Goal: Task Accomplishment & Management: Complete application form

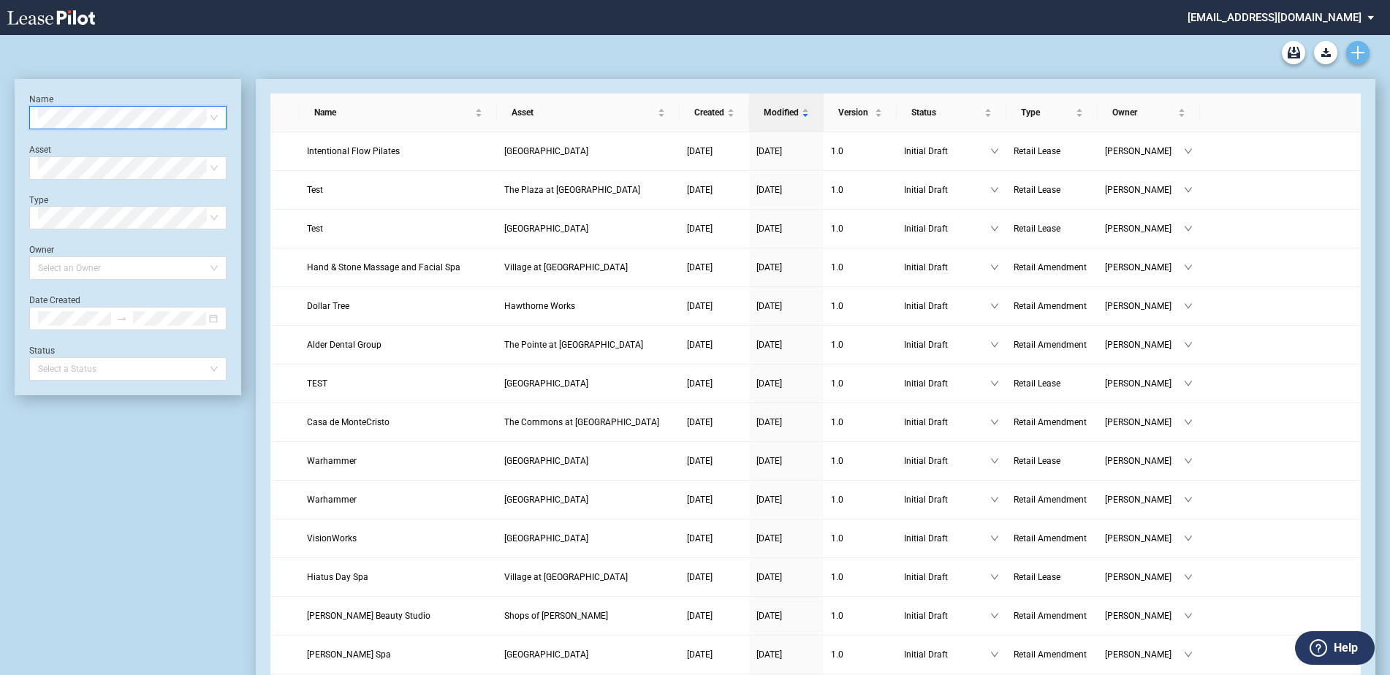
click at [1353, 52] on use "Create new document" at bounding box center [1357, 52] width 13 height 13
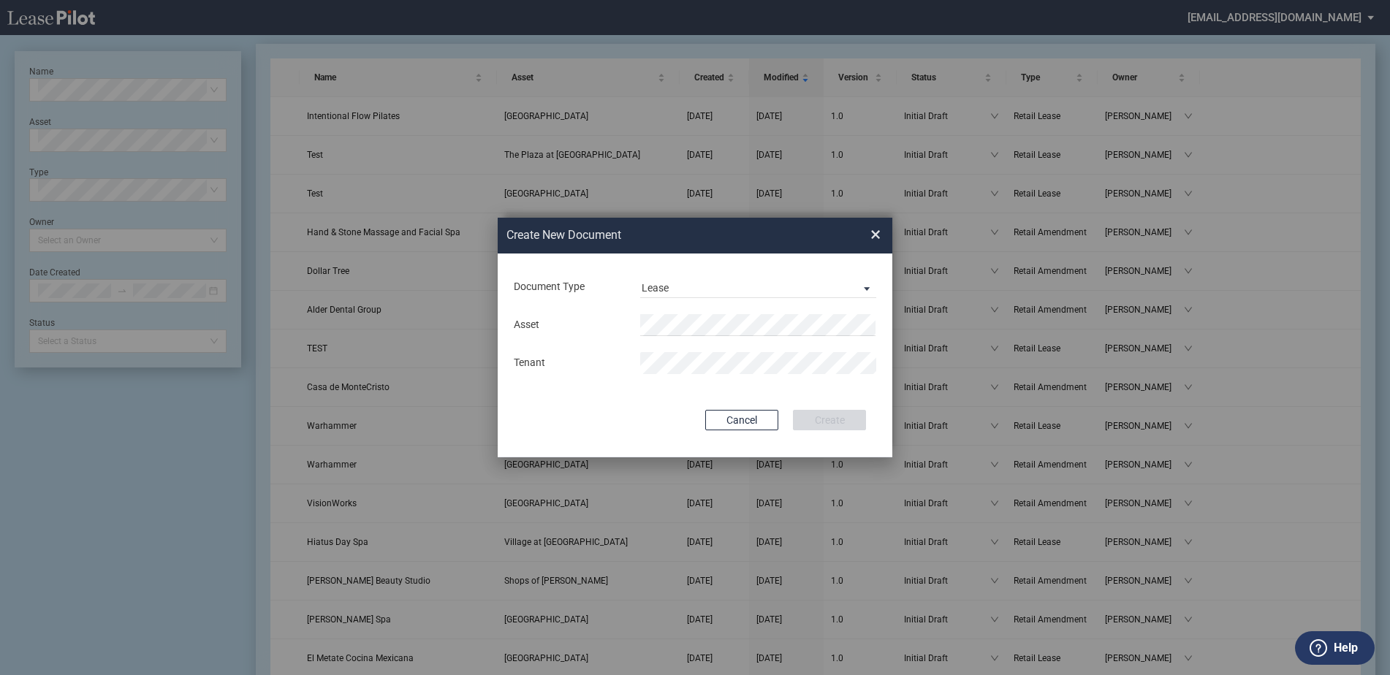
click at [876, 280] on div "Lease Lease Amendment" at bounding box center [758, 287] width 254 height 22
click at [859, 284] on span "Document Type: \aLease\a" at bounding box center [863, 288] width 18 height 15
click at [737, 332] on md-option "Amendment" at bounding box center [759, 322] width 259 height 35
click at [757, 367] on li "[GEOGRAPHIC_DATA] [GEOGRAPHIC_DATA]" at bounding box center [758, 353] width 236 height 35
click at [793, 410] on button "Create" at bounding box center [829, 420] width 73 height 20
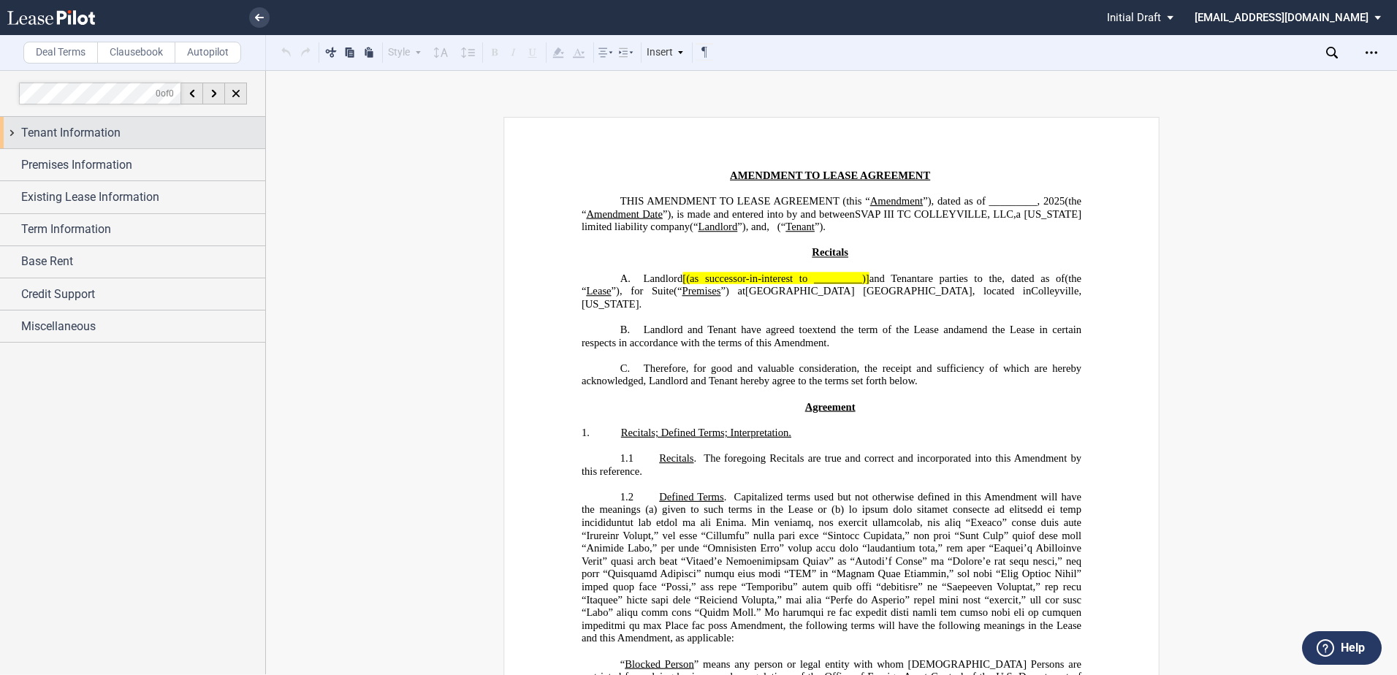
click at [115, 125] on span "Tenant Information" at bounding box center [70, 133] width 99 height 18
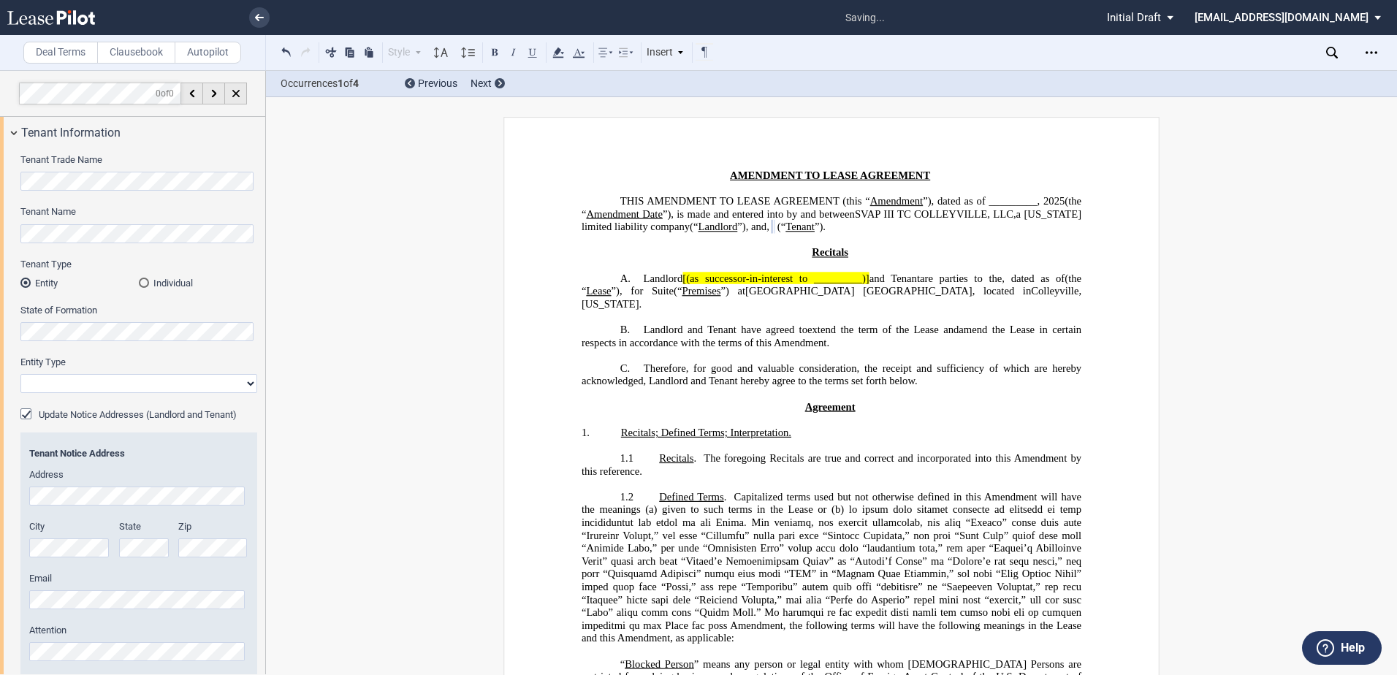
select select "limited liability company"
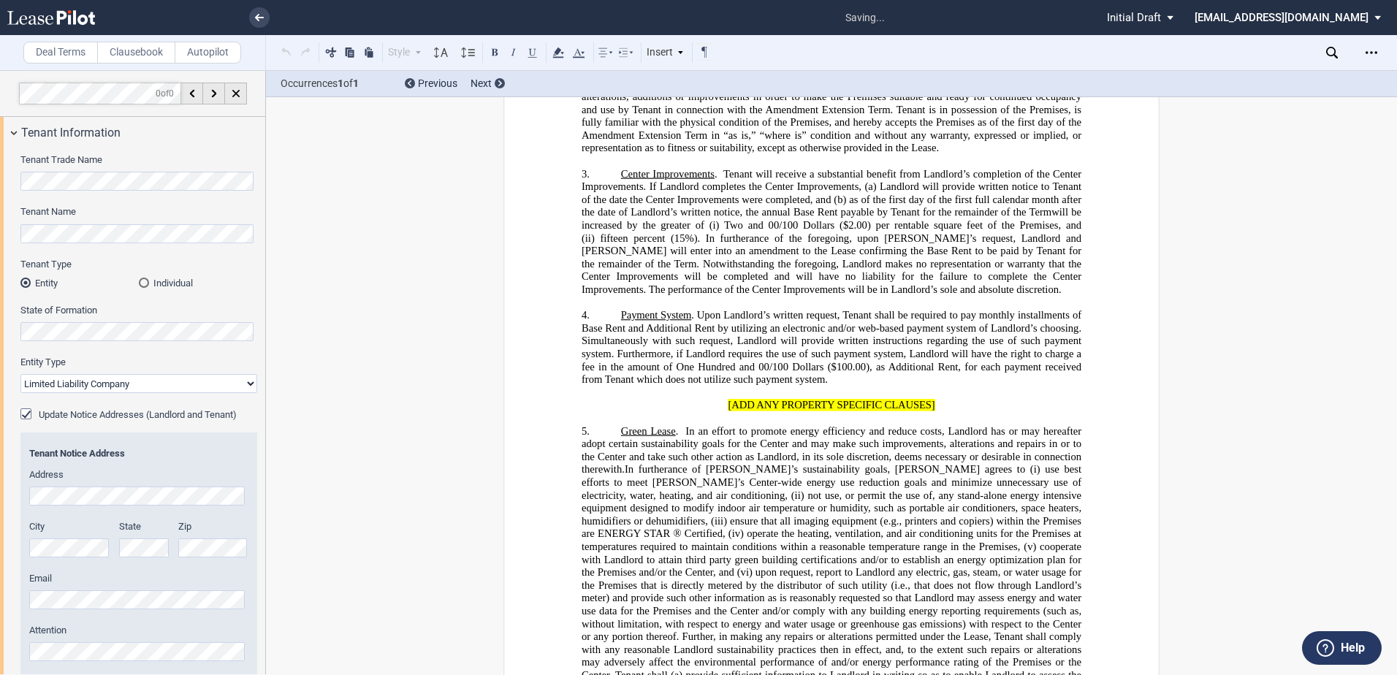
scroll to position [1860, 0]
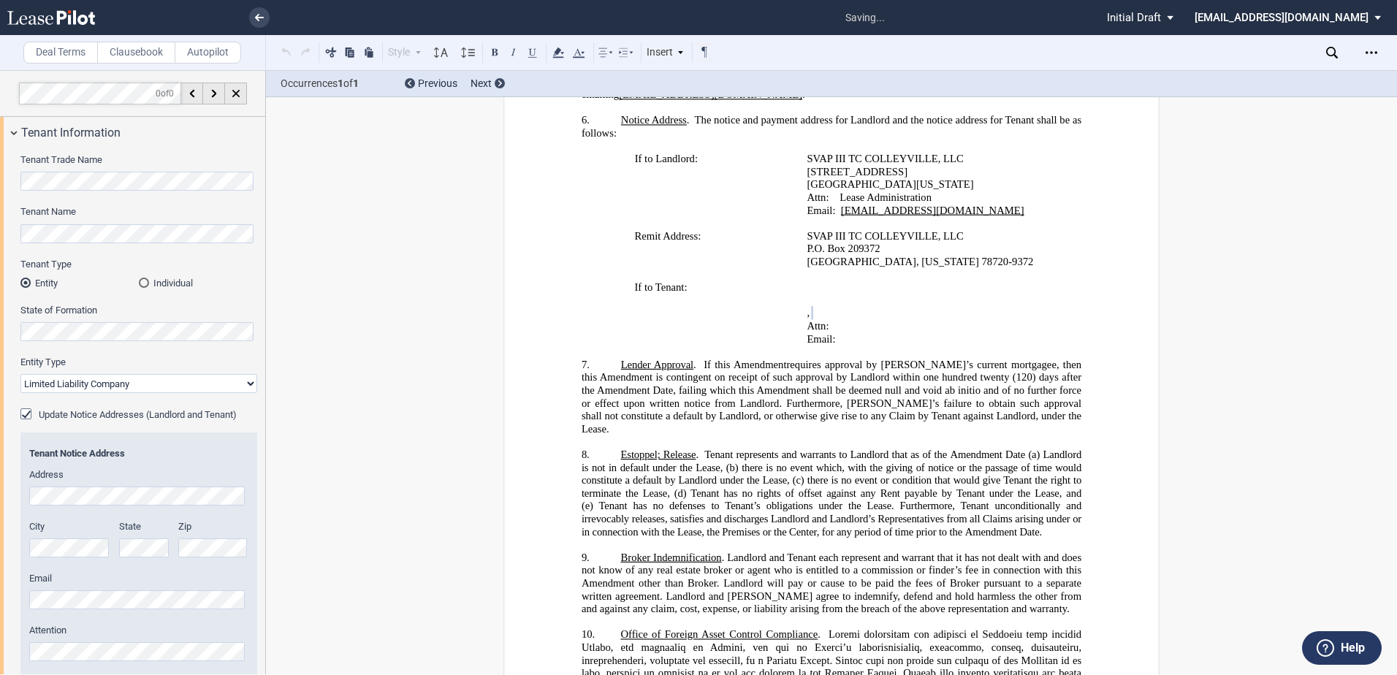
click at [159, 589] on div "Email" at bounding box center [138, 590] width 219 height 37
click at [45, 611] on div "Tenant Notice Address Address City State Zip Email Attention" at bounding box center [138, 554] width 219 height 214
click at [63, 149] on div "Tenant Trade Name Tenant Name Tenant Type Entity Individual State of Formation …" at bounding box center [132, 473] width 265 height 650
click at [75, 137] on span "Tenant Information" at bounding box center [70, 133] width 99 height 18
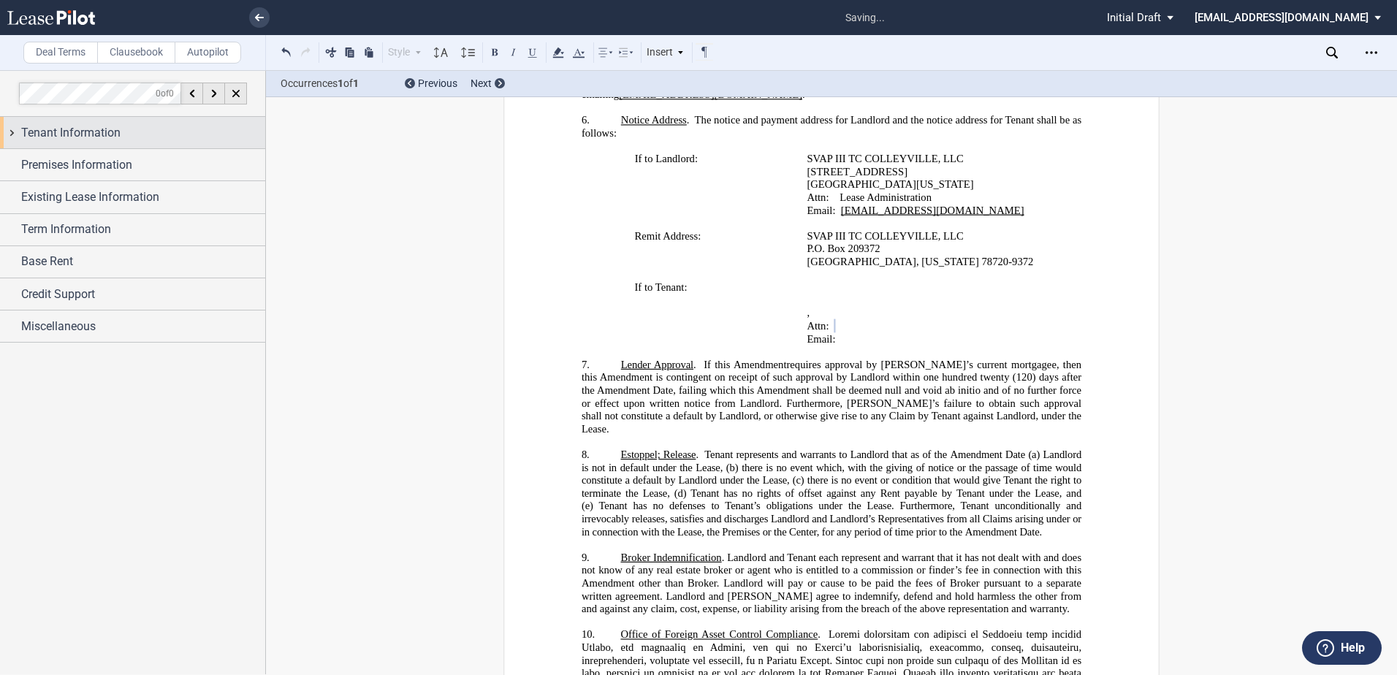
click at [68, 142] on div "Tenant Information" at bounding box center [132, 132] width 265 height 31
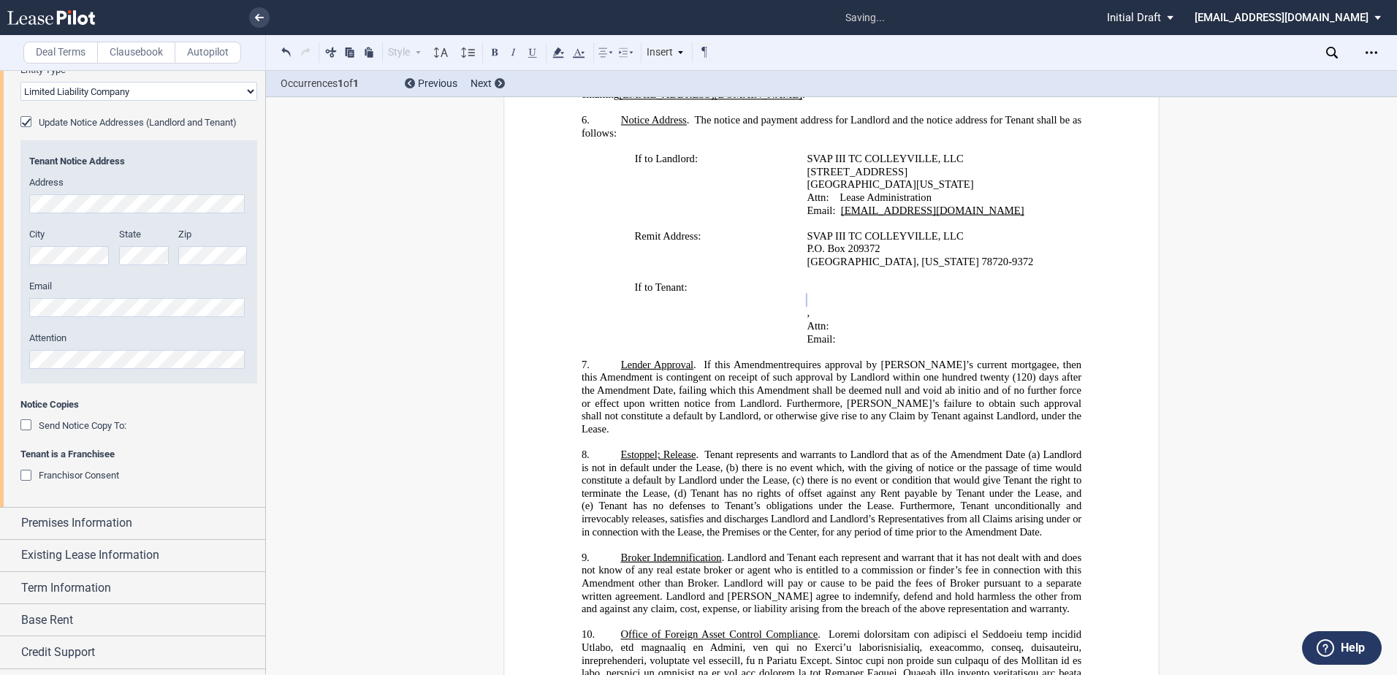
scroll to position [0, 0]
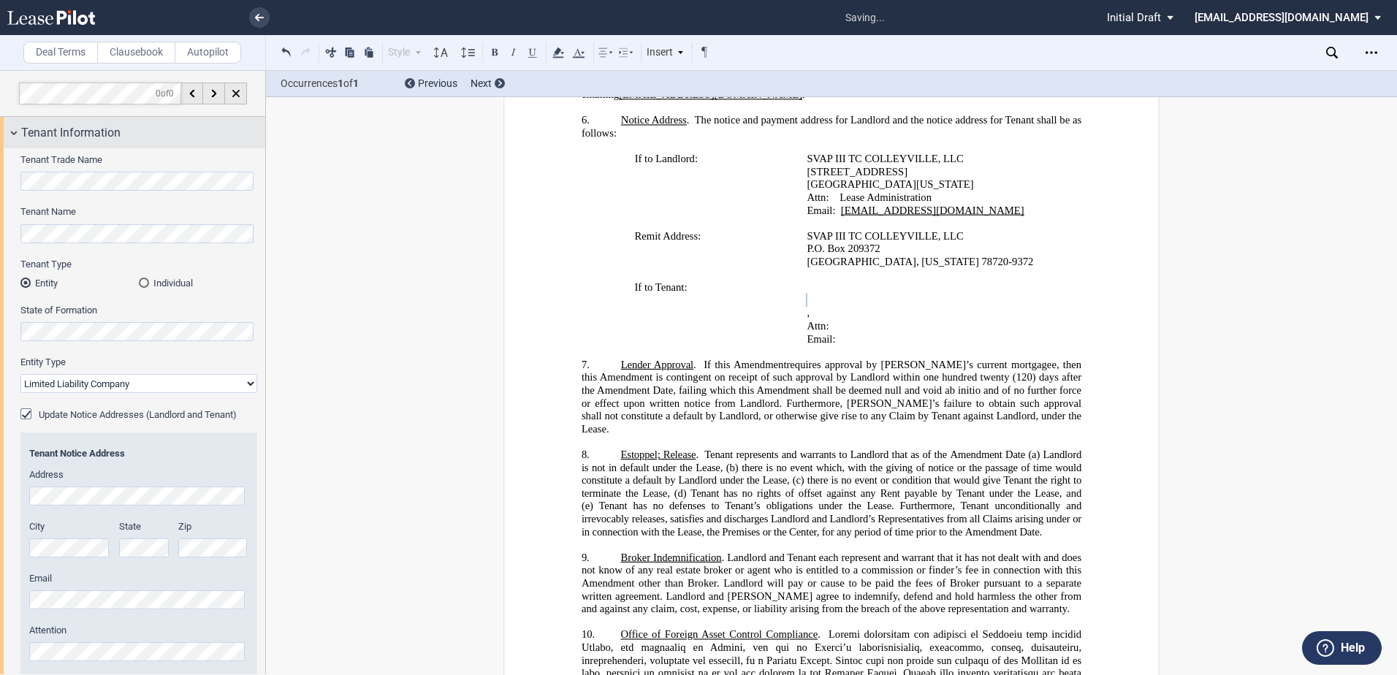
click at [63, 125] on span "Tenant Information" at bounding box center [70, 133] width 99 height 18
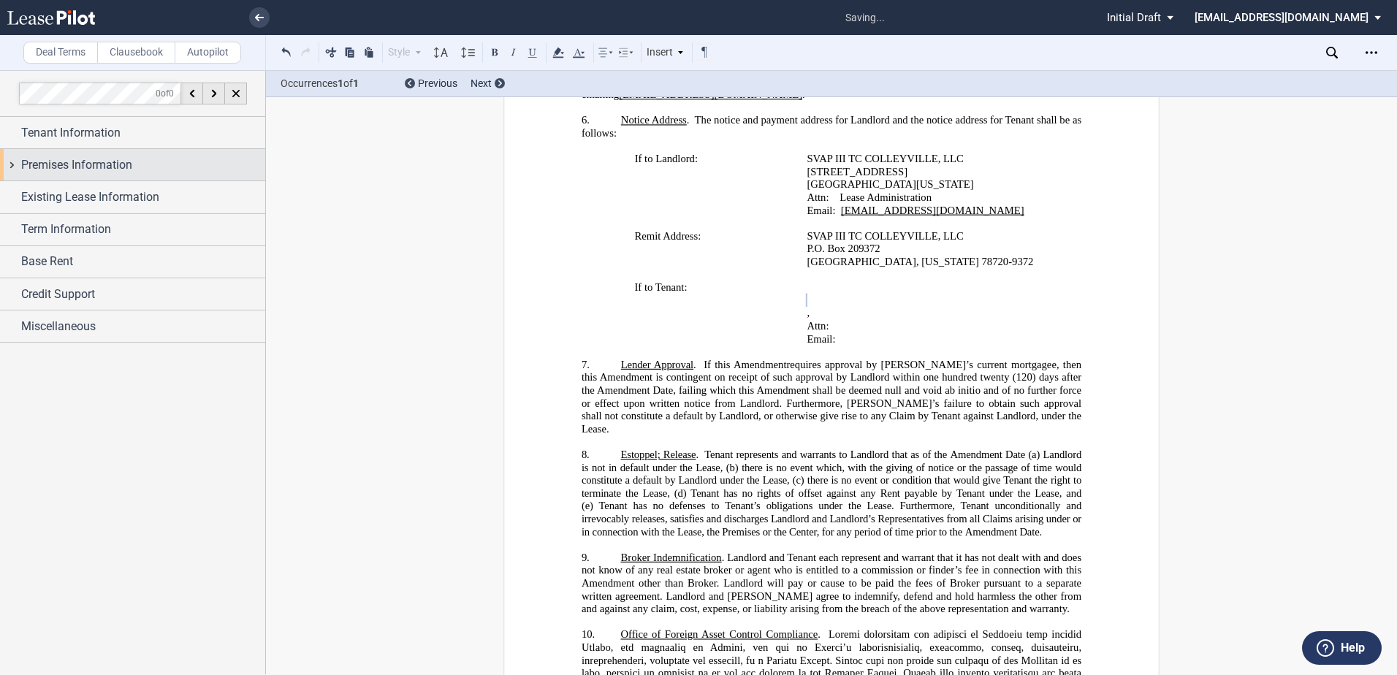
click at [49, 174] on div "Premises Information" at bounding box center [132, 164] width 265 height 31
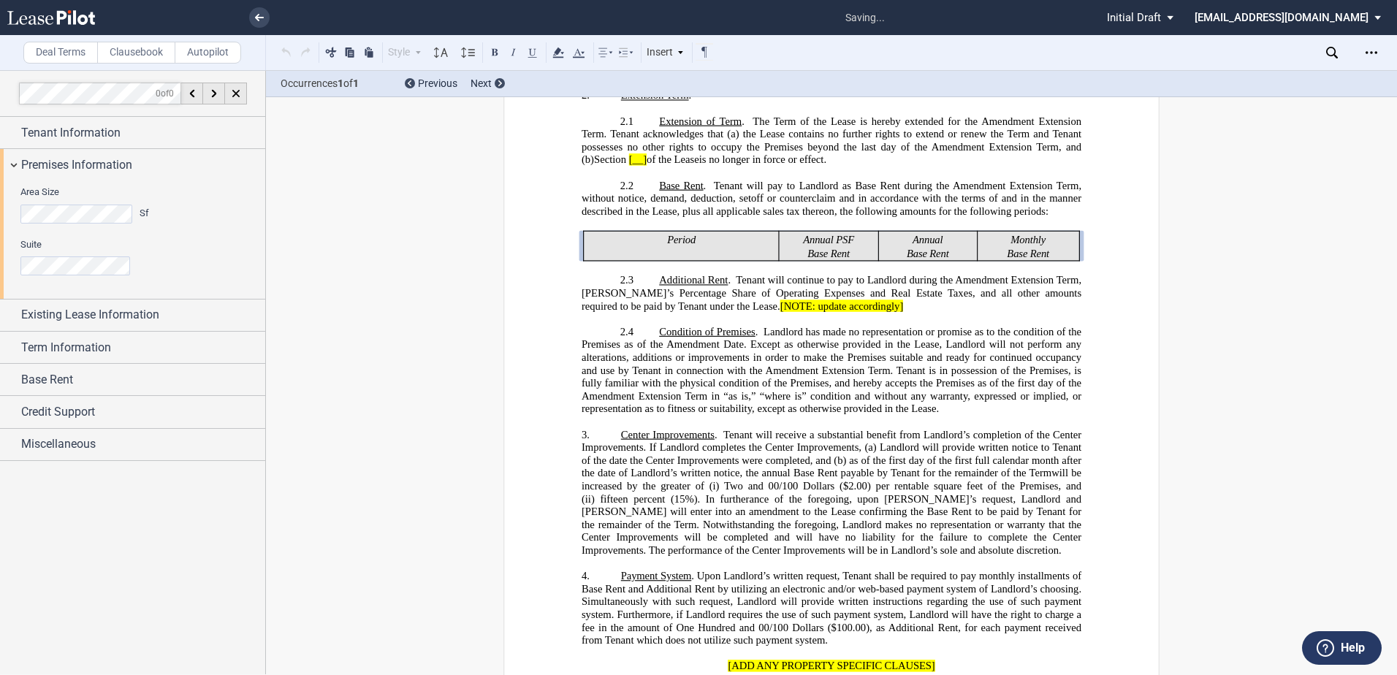
scroll to position [873, 0]
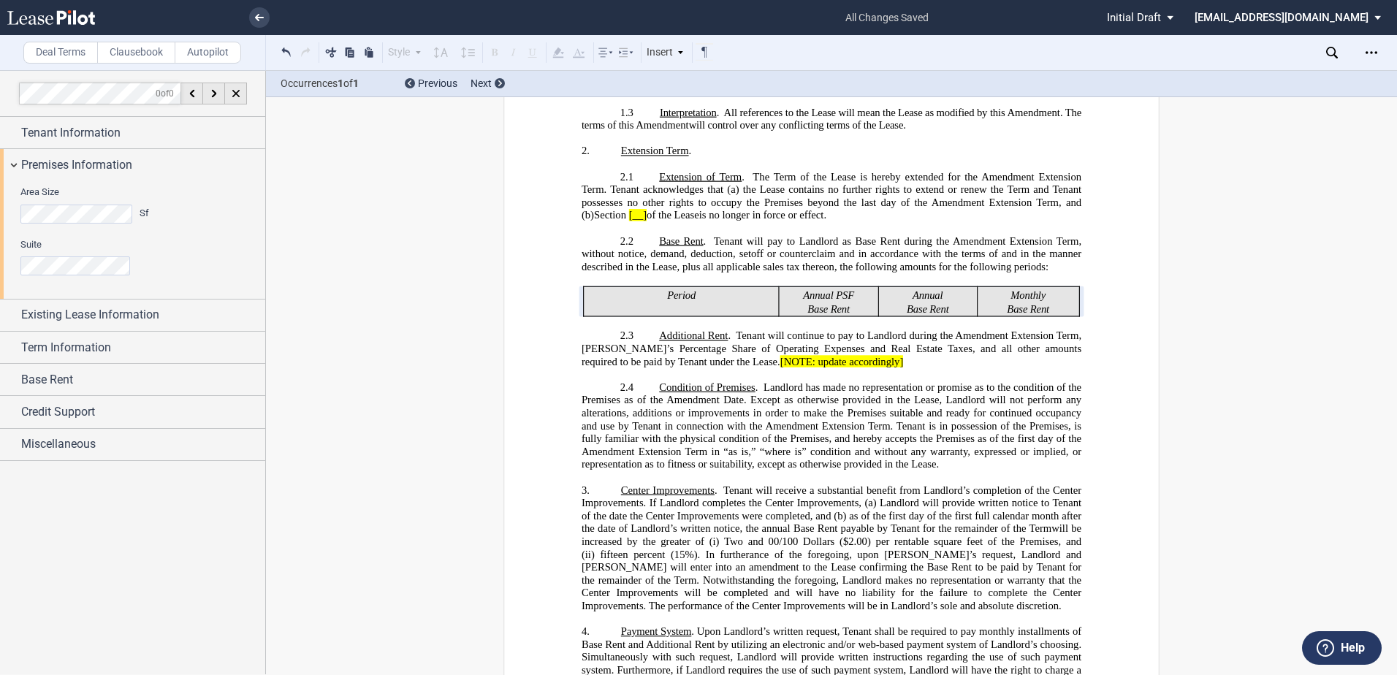
click at [0, 208] on html ".bocls-1{fill:#26354a;fill-rule:evenodd} Loading... × all changes saved Pending…" at bounding box center [698, 337] width 1397 height 675
click at [77, 164] on span "Premises Information" at bounding box center [76, 165] width 111 height 18
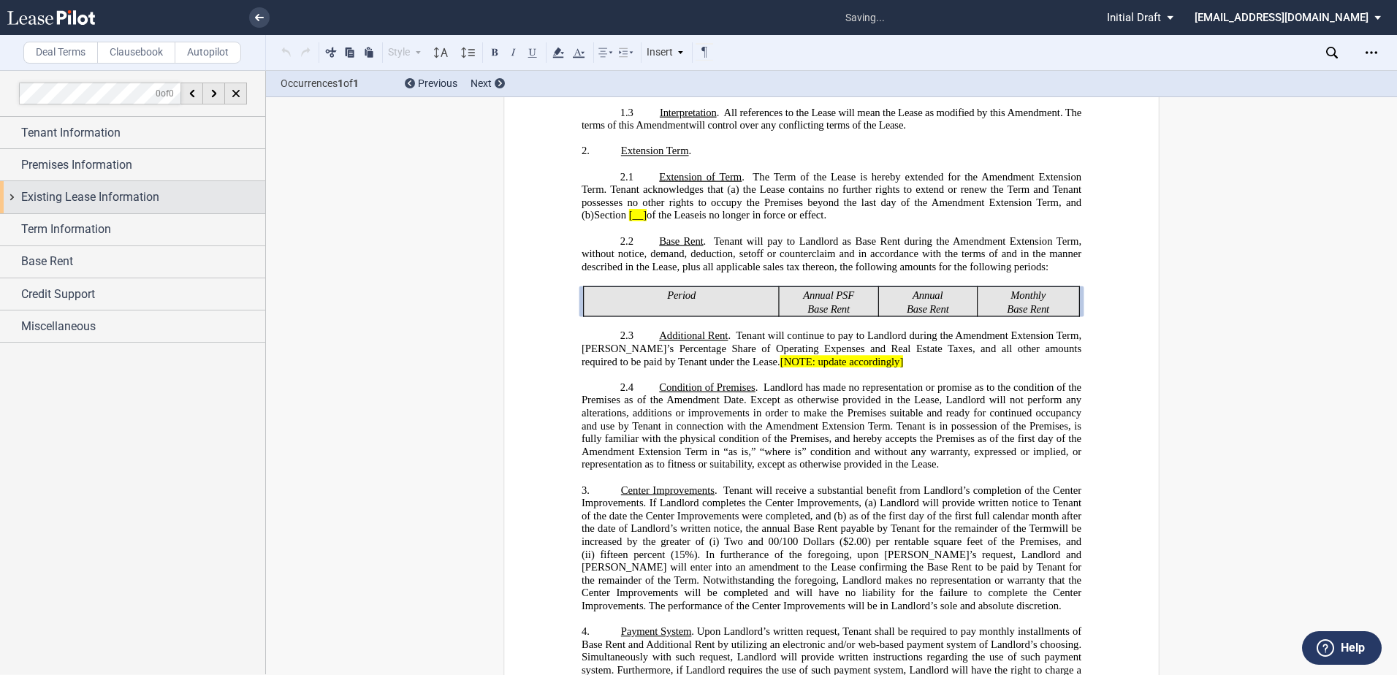
click at [75, 196] on span "Existing Lease Information" at bounding box center [90, 198] width 138 height 18
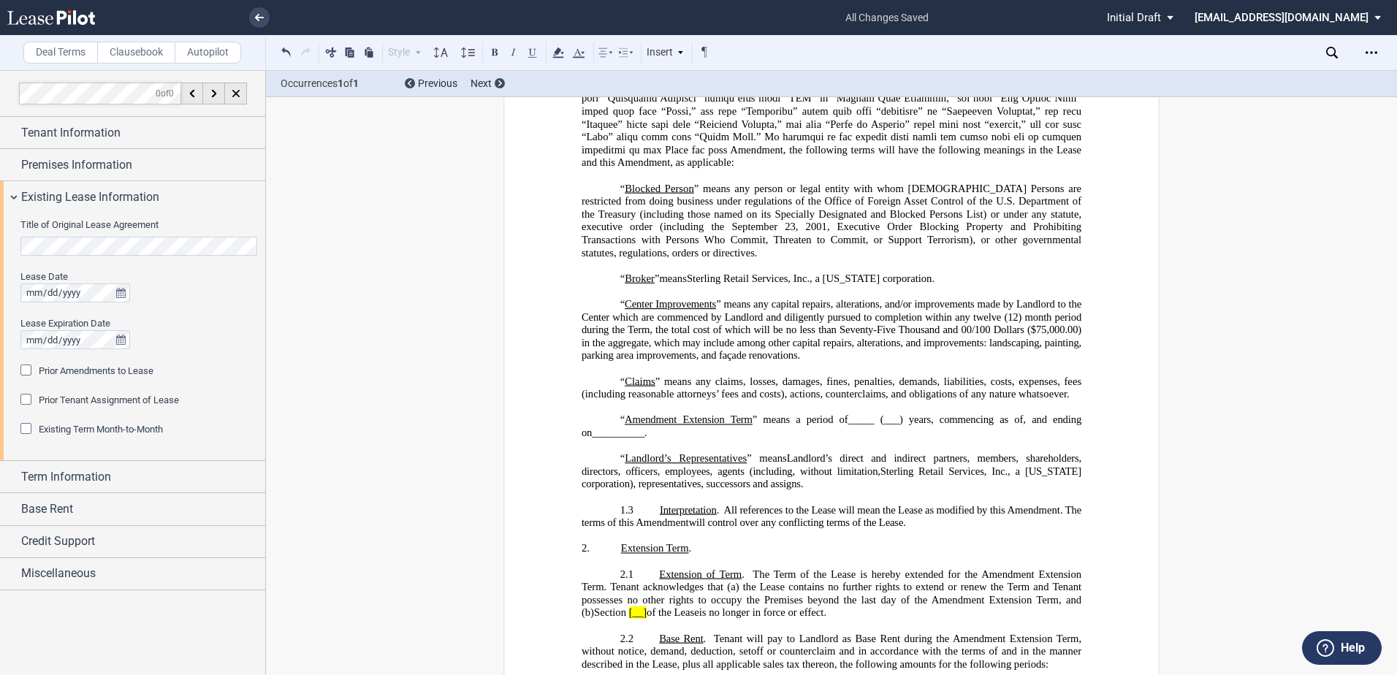
scroll to position [0, 0]
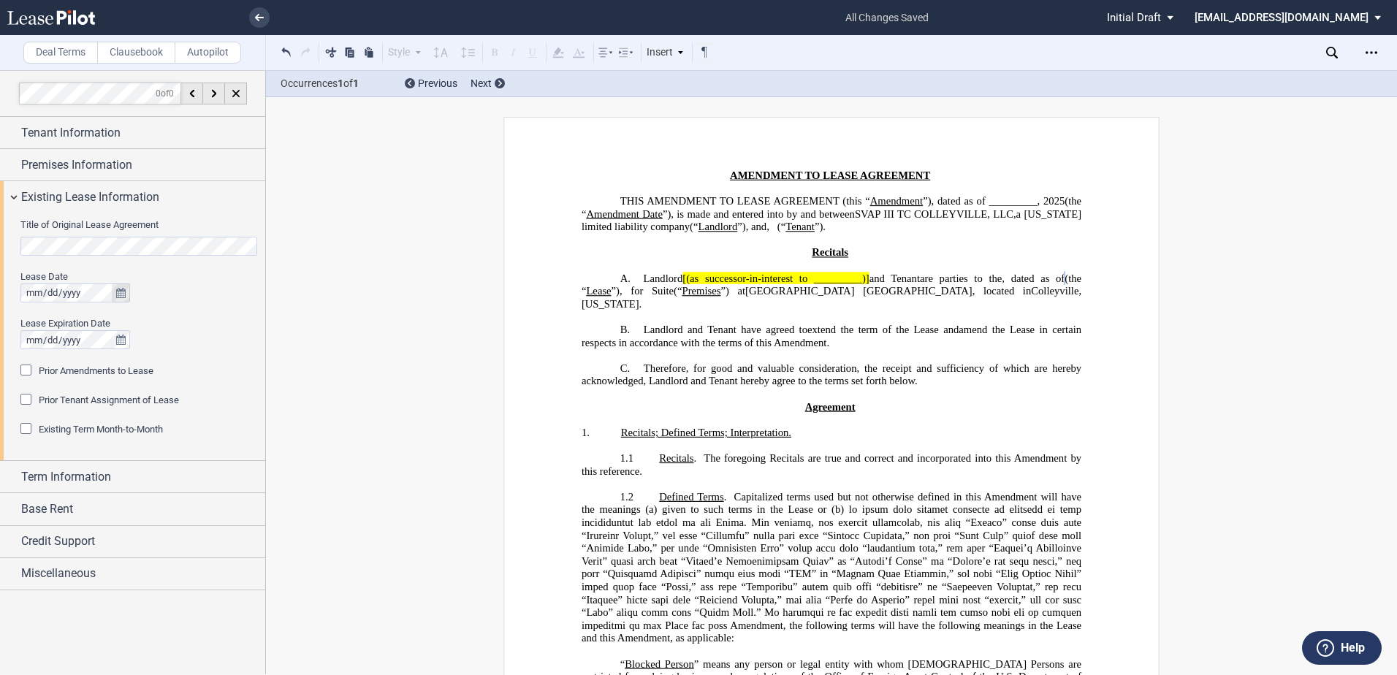
click at [25, 371] on div "Prior Amendments to Lease" at bounding box center [27, 372] width 15 height 15
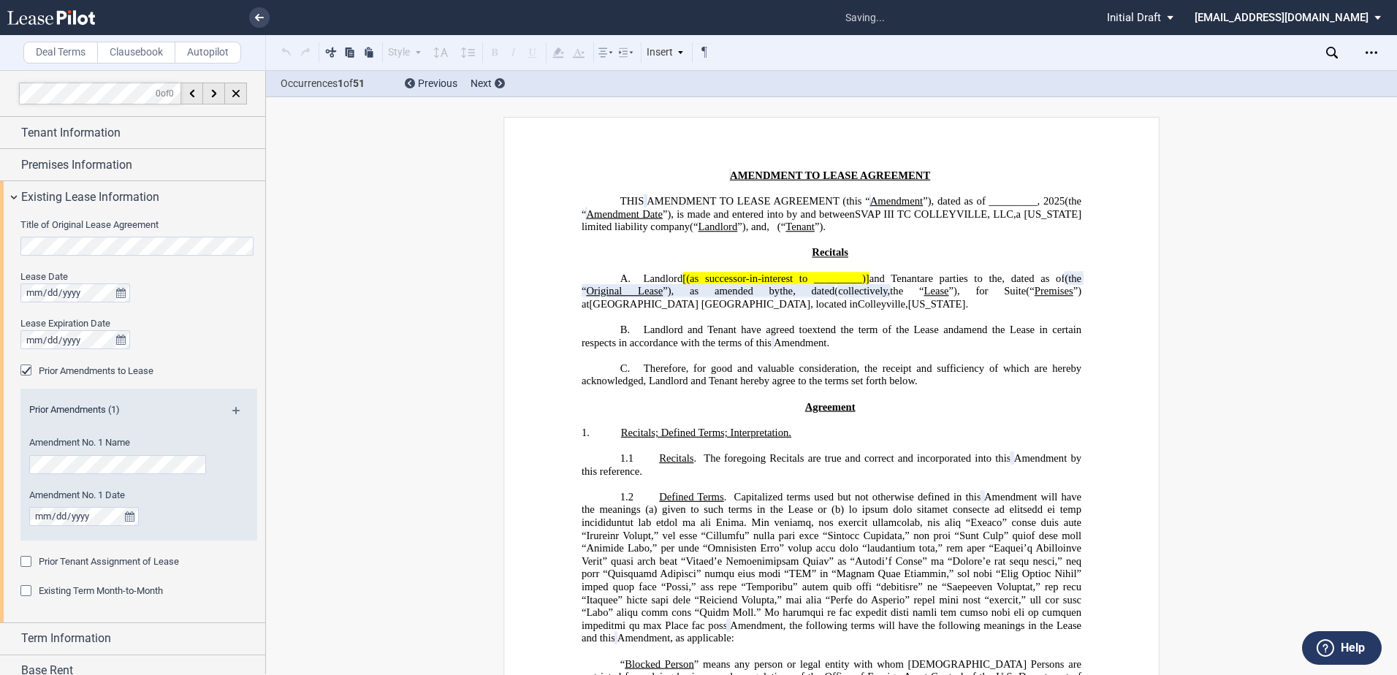
click at [29, 590] on div "Existing Term Month-to-Month" at bounding box center [27, 592] width 15 height 15
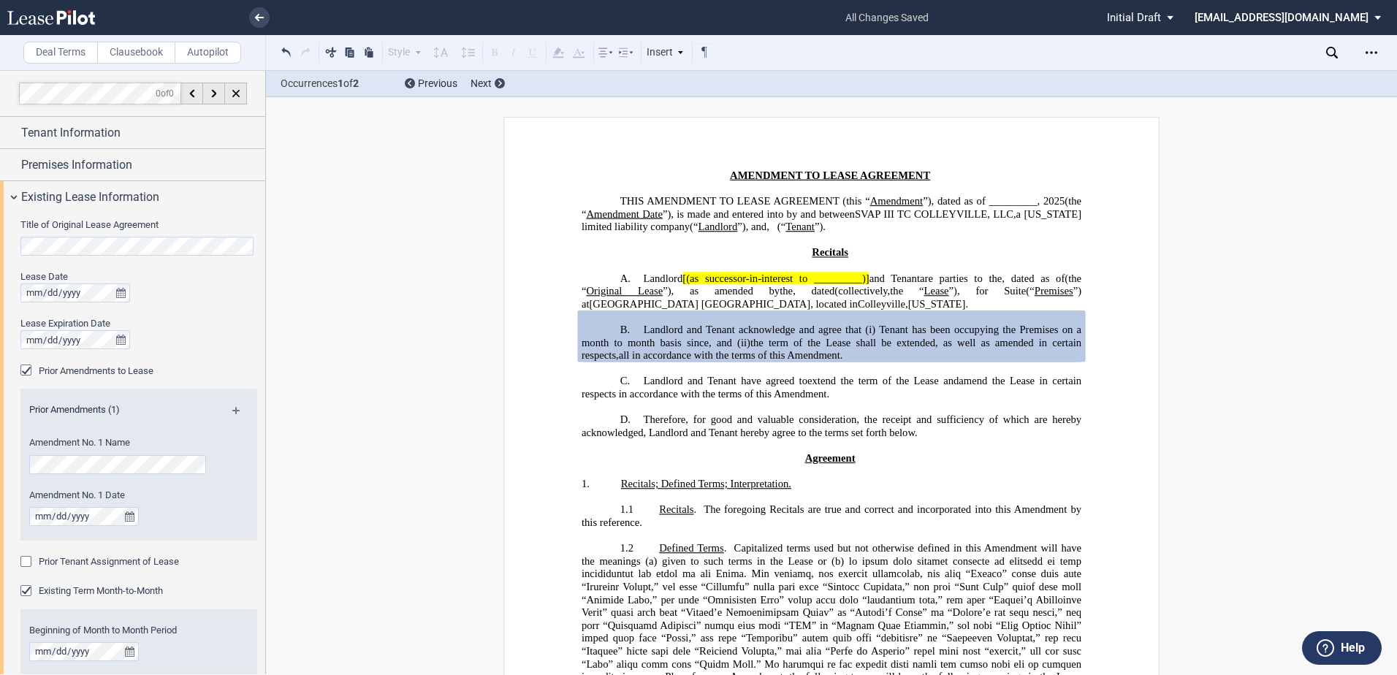
scroll to position [73, 0]
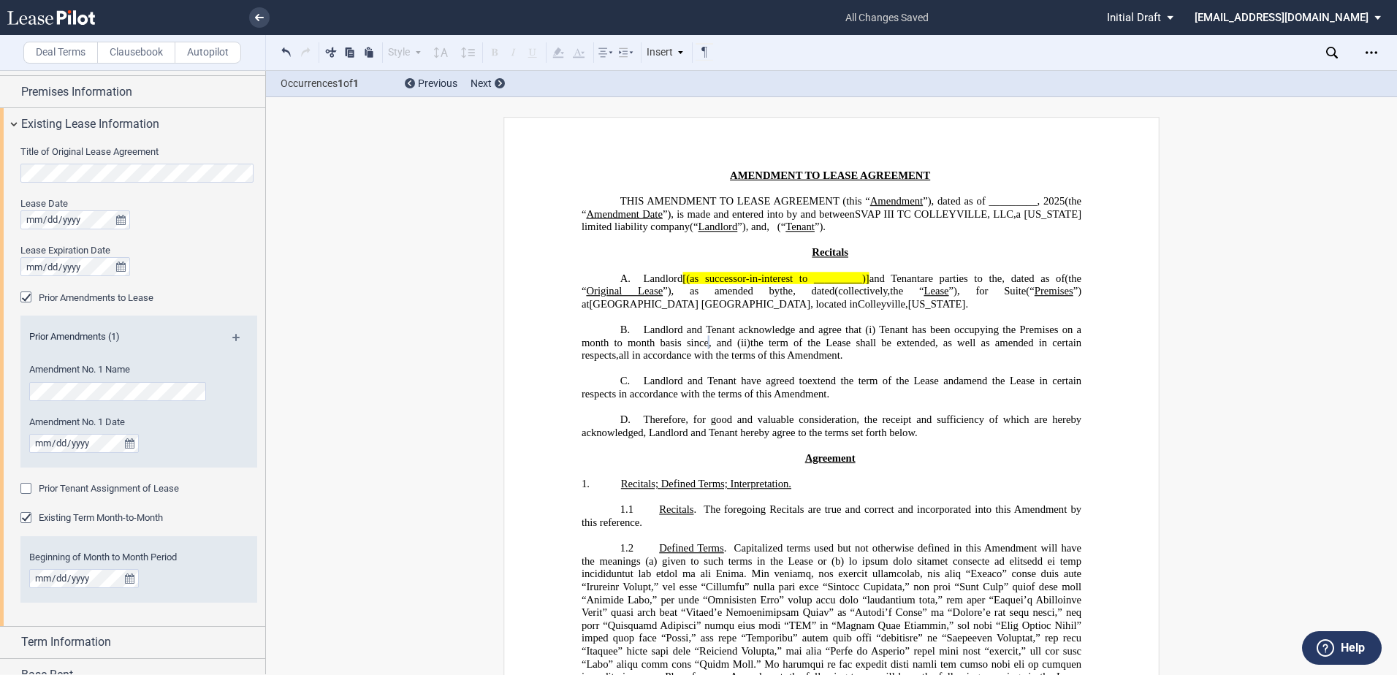
click at [227, 327] on div "Prior Amendments (1) Amendment No. 1 Name Amendment No. 1 Date" at bounding box center [138, 392] width 237 height 152
click at [232, 335] on md-icon at bounding box center [242, 343] width 20 height 18
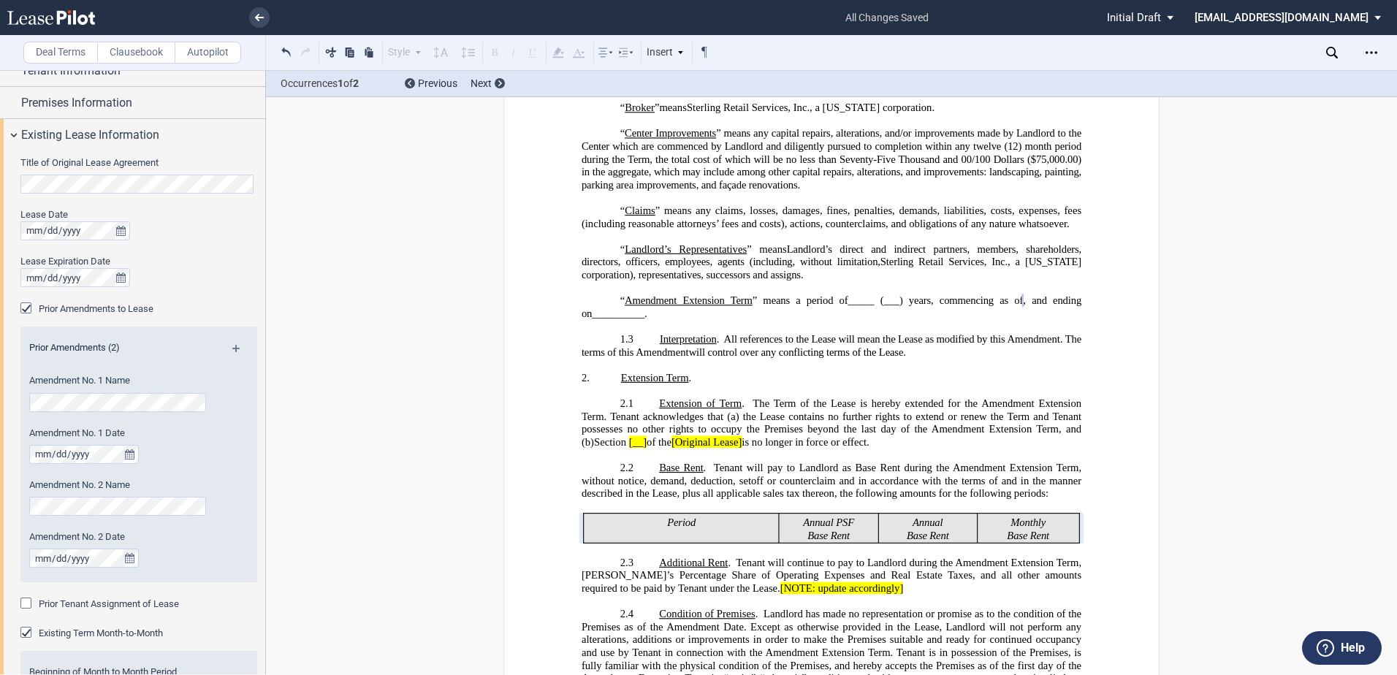
scroll to position [39, 0]
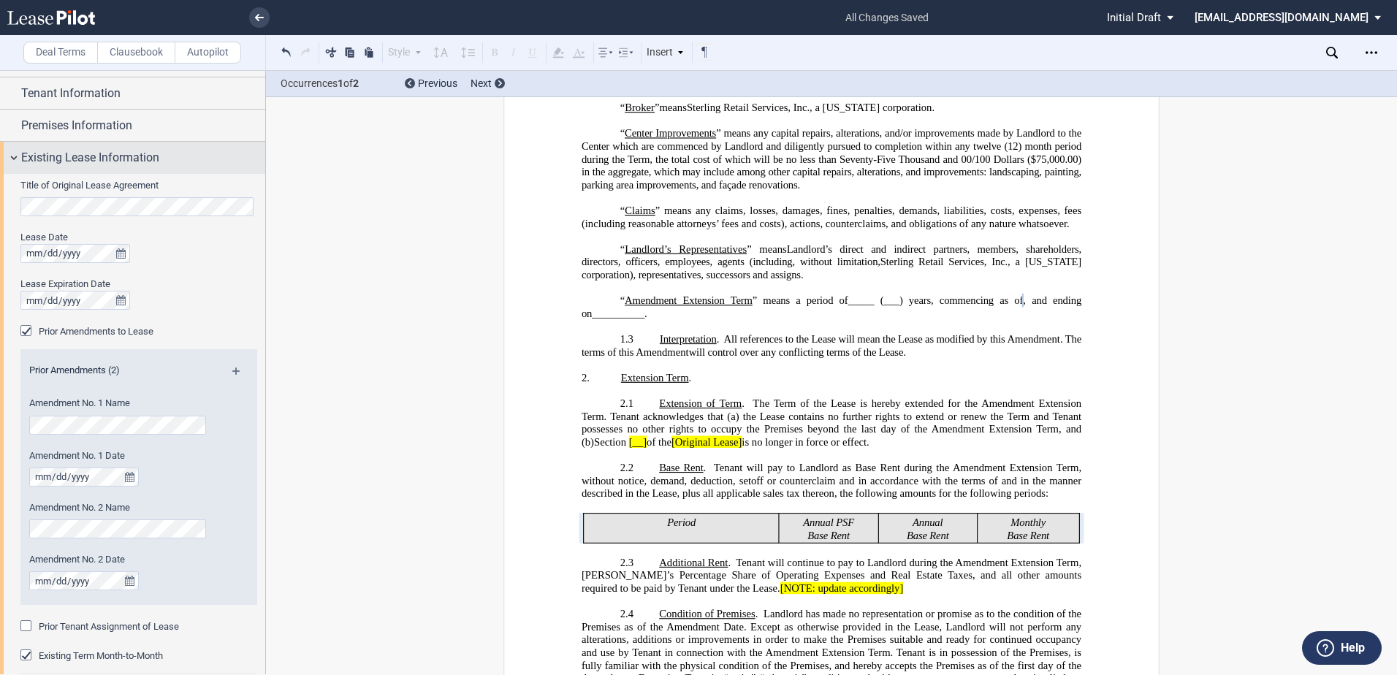
click at [15, 158] on div "Existing Lease Information" at bounding box center [132, 157] width 265 height 31
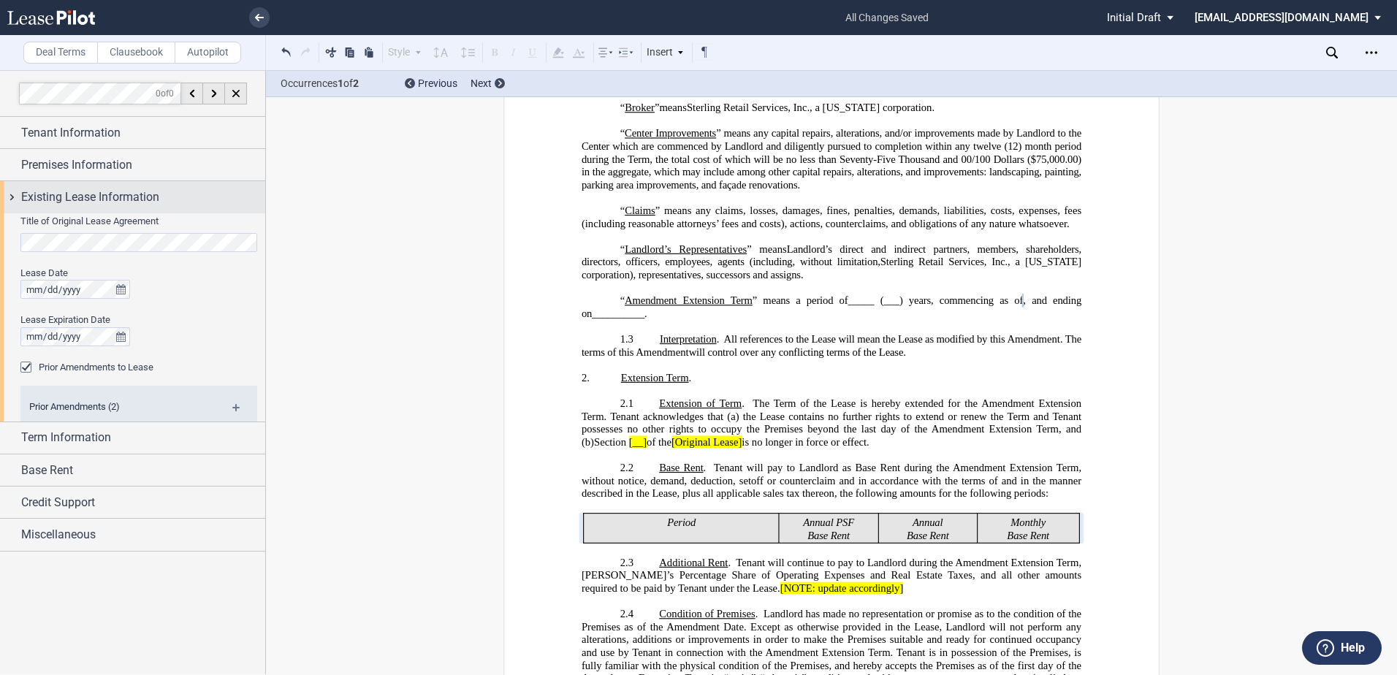
scroll to position [0, 0]
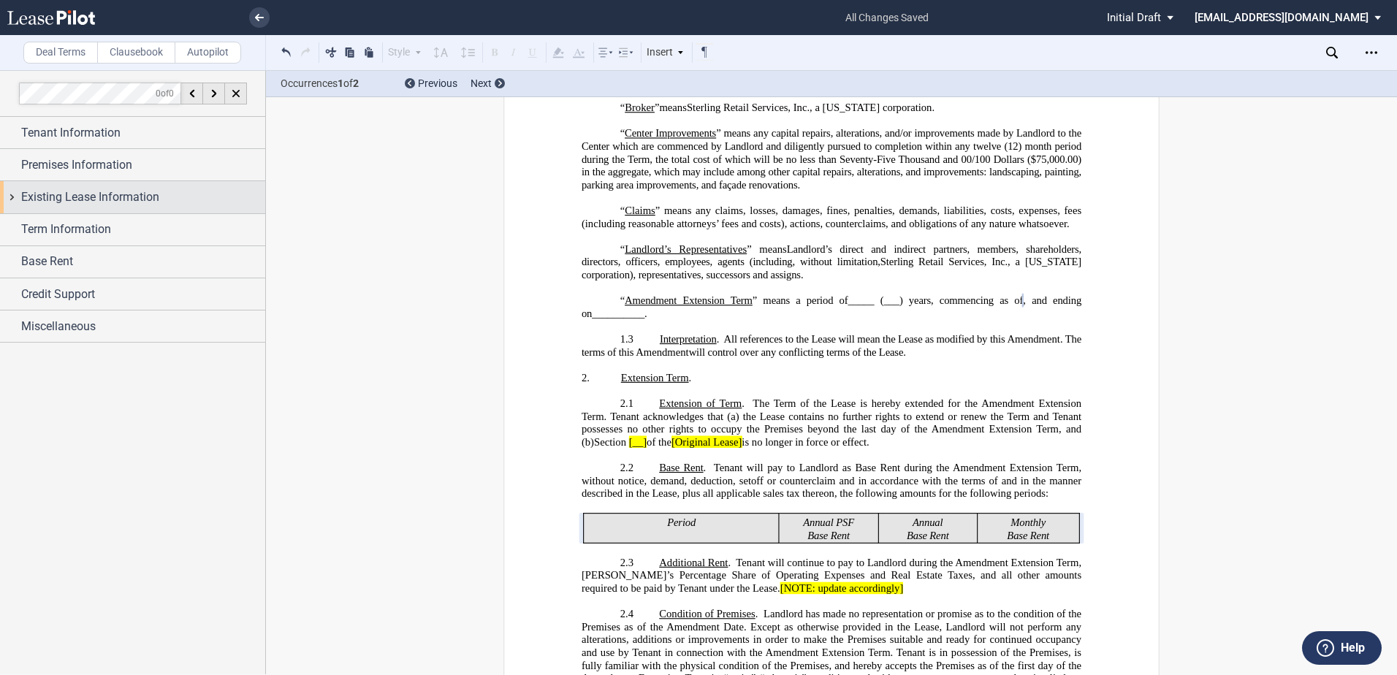
click at [17, 194] on div "Existing Lease Information" at bounding box center [132, 196] width 265 height 31
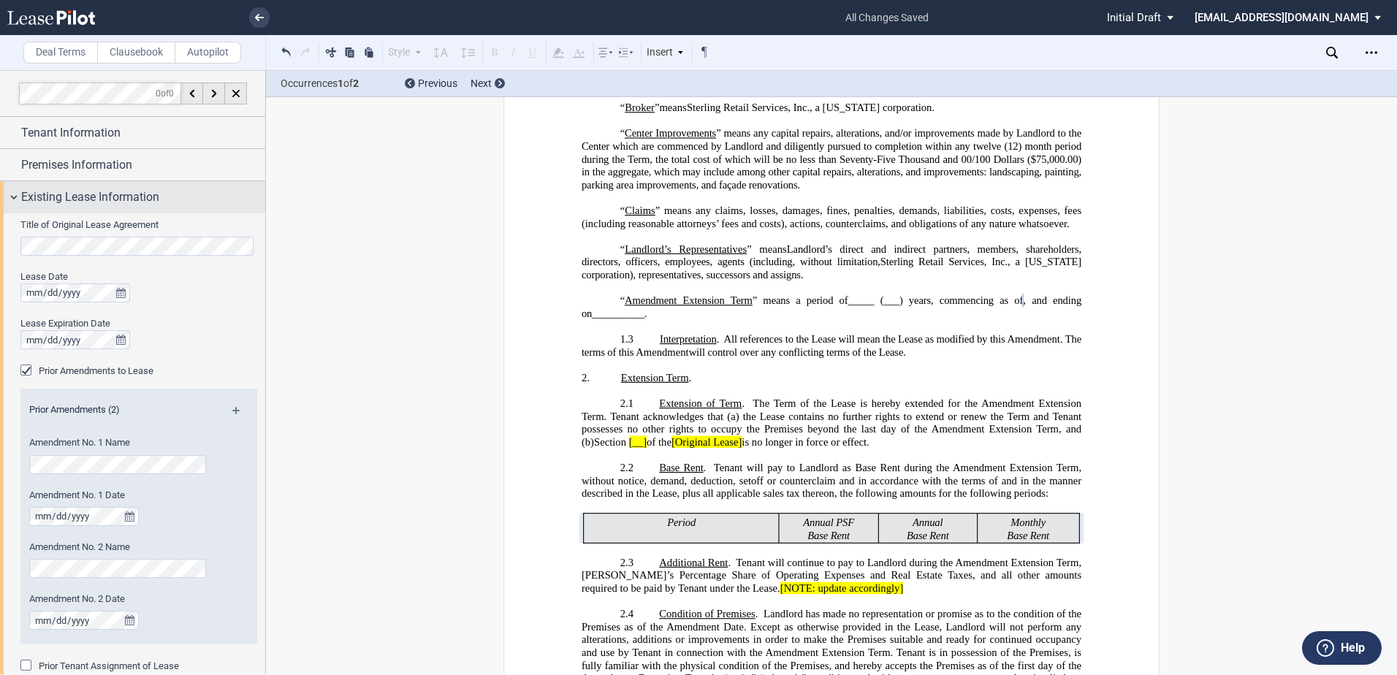
click at [9, 200] on div "Existing Lease Information" at bounding box center [132, 196] width 265 height 31
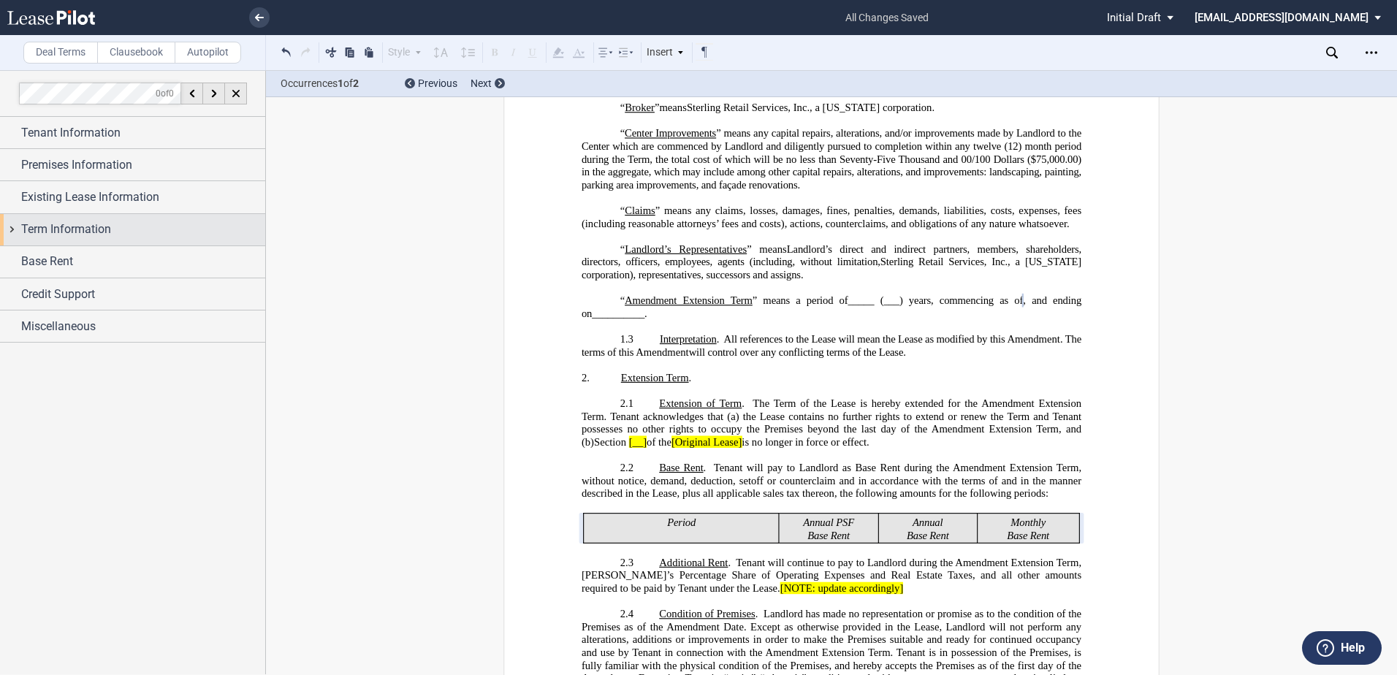
click at [14, 230] on div "Term Information" at bounding box center [132, 229] width 265 height 31
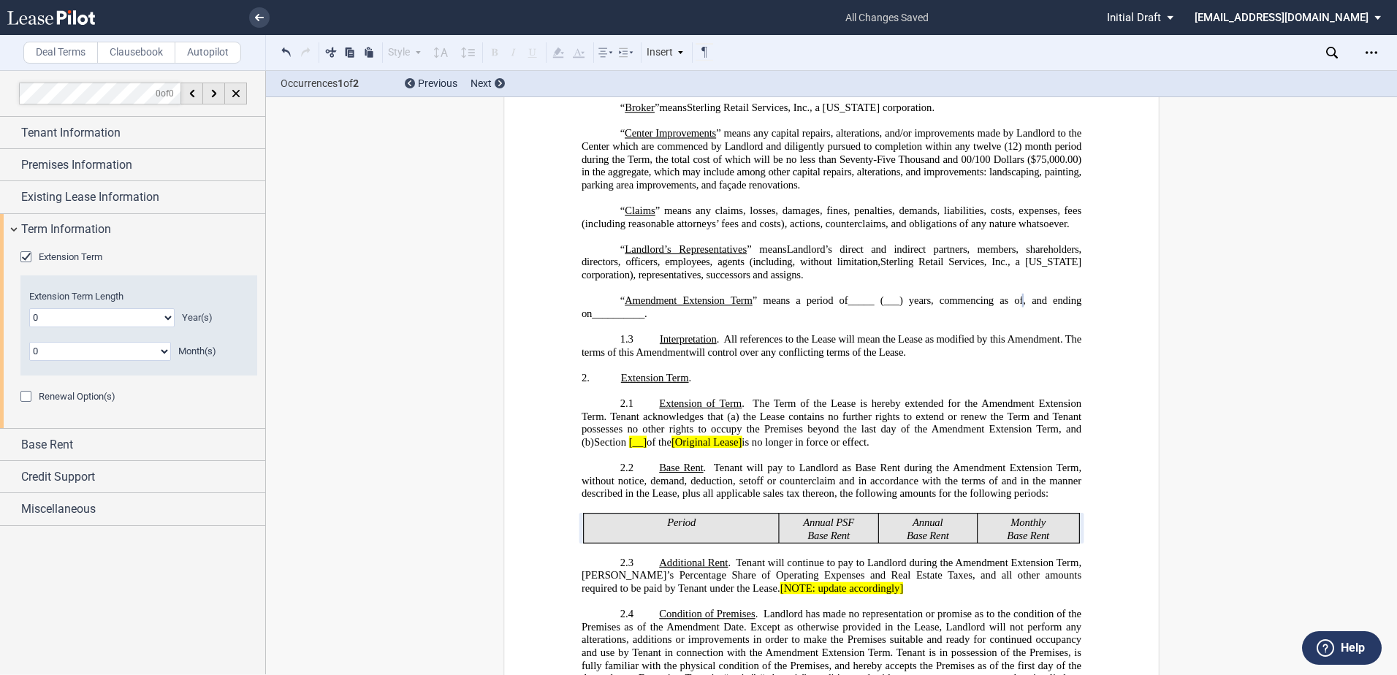
click at [154, 314] on select "0 1 2 3 4 5 6 7 8 9 10 11 12 13 14 15 16 17 18 19 20" at bounding box center [101, 317] width 145 height 19
select select "number:5"
click at [29, 308] on select "0 1 2 3 4 5 6 7 8 9 10 11 12 13 14 15 16 17 18 19 20" at bounding box center [101, 317] width 145 height 19
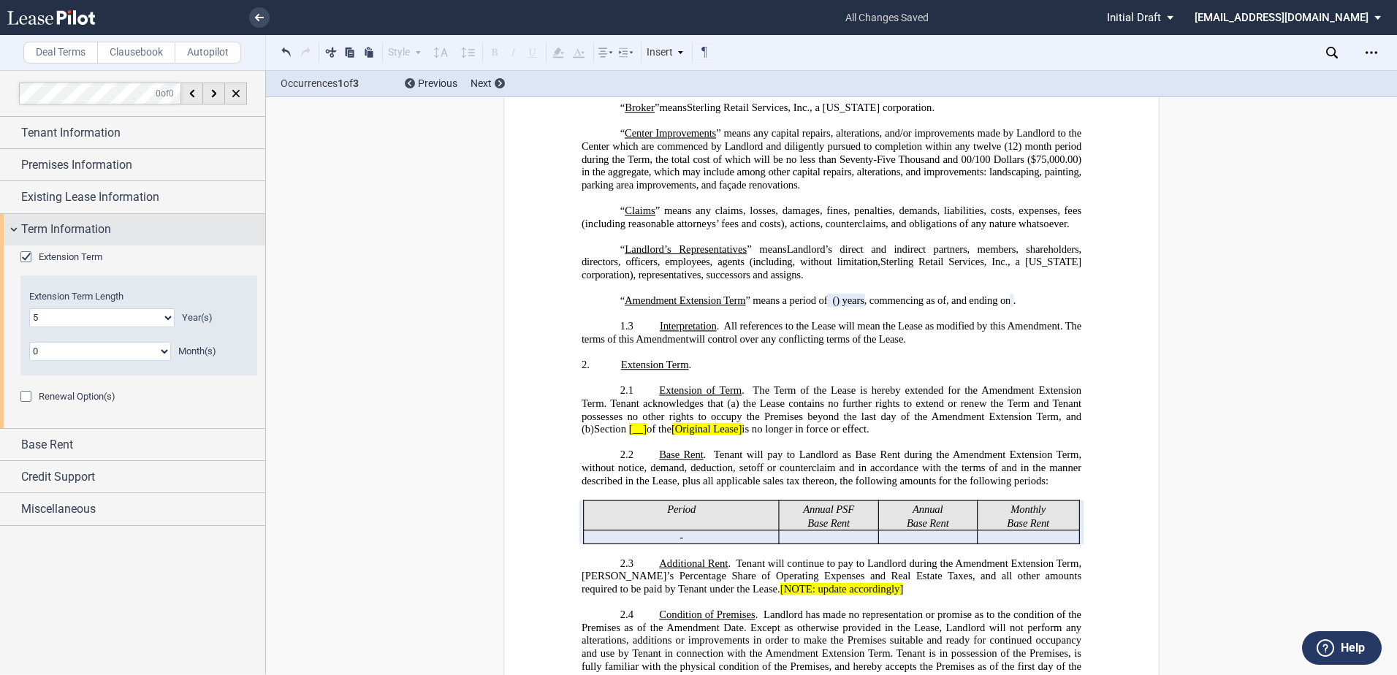
click at [90, 232] on span "Term Information" at bounding box center [66, 230] width 90 height 18
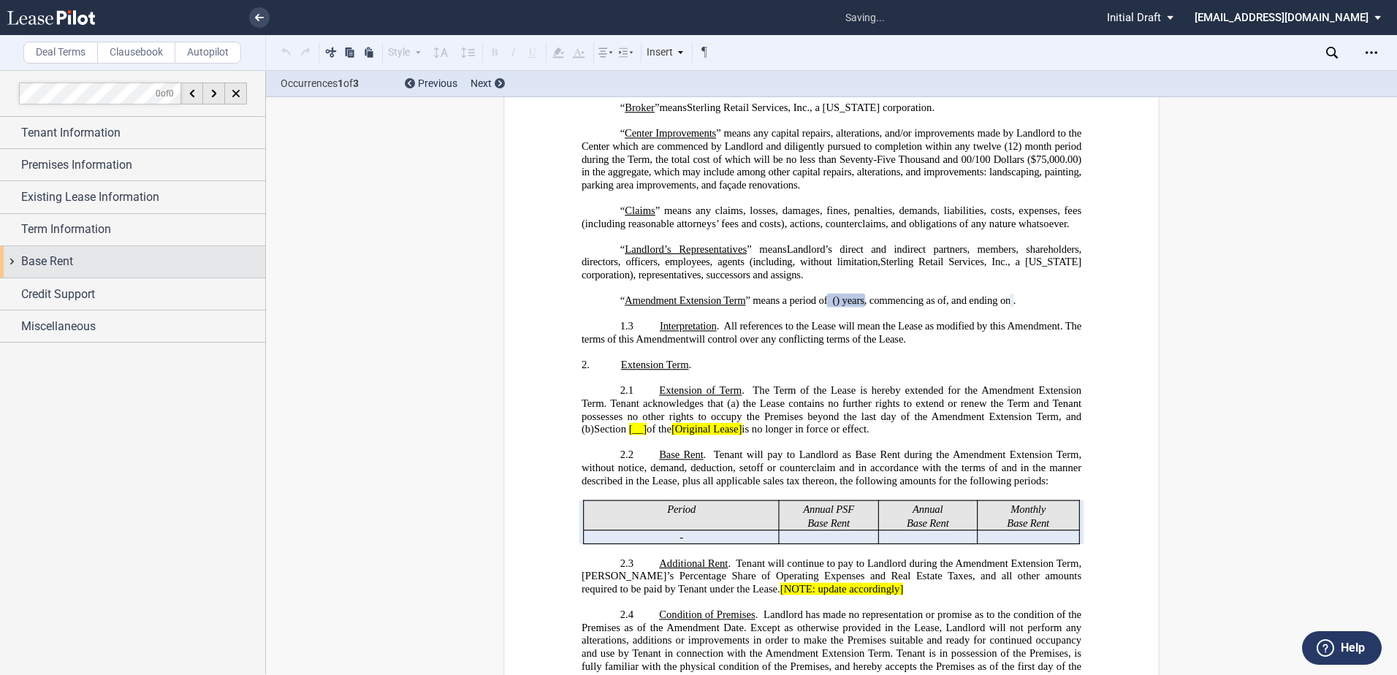
click at [107, 264] on div "Base Rent" at bounding box center [143, 262] width 244 height 18
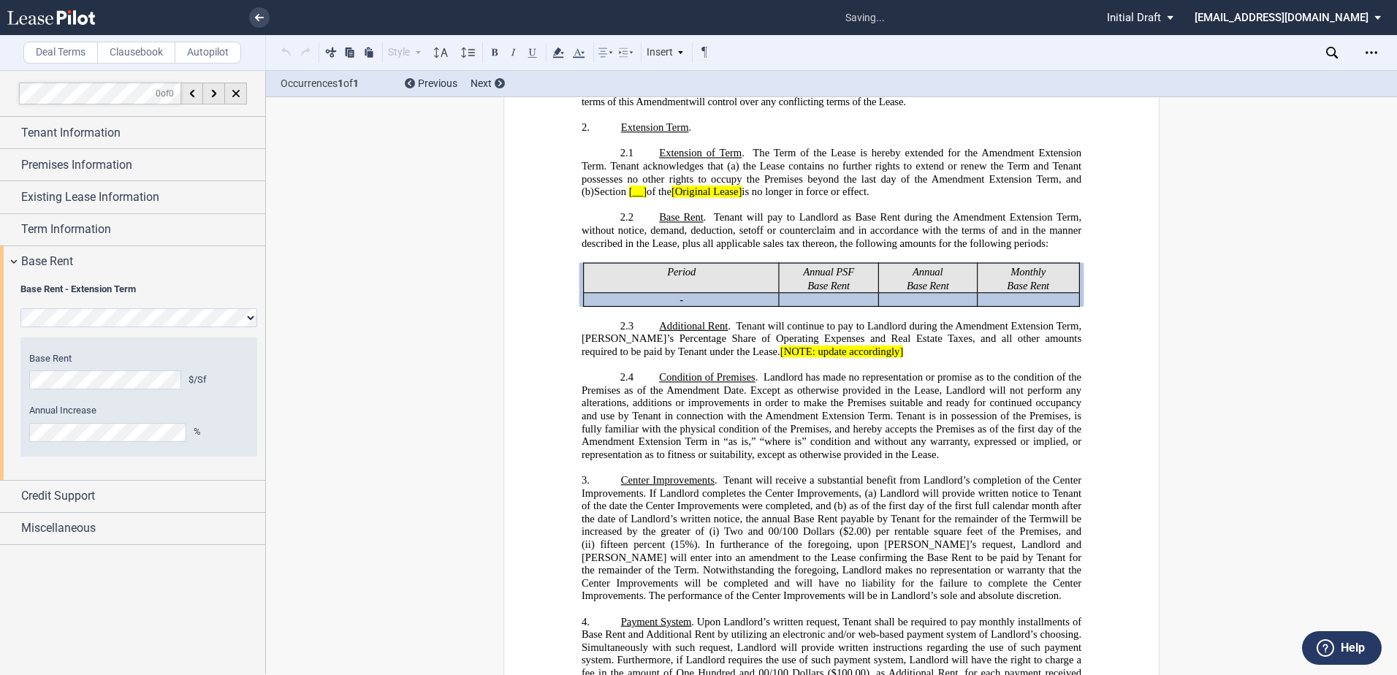
scroll to position [943, 0]
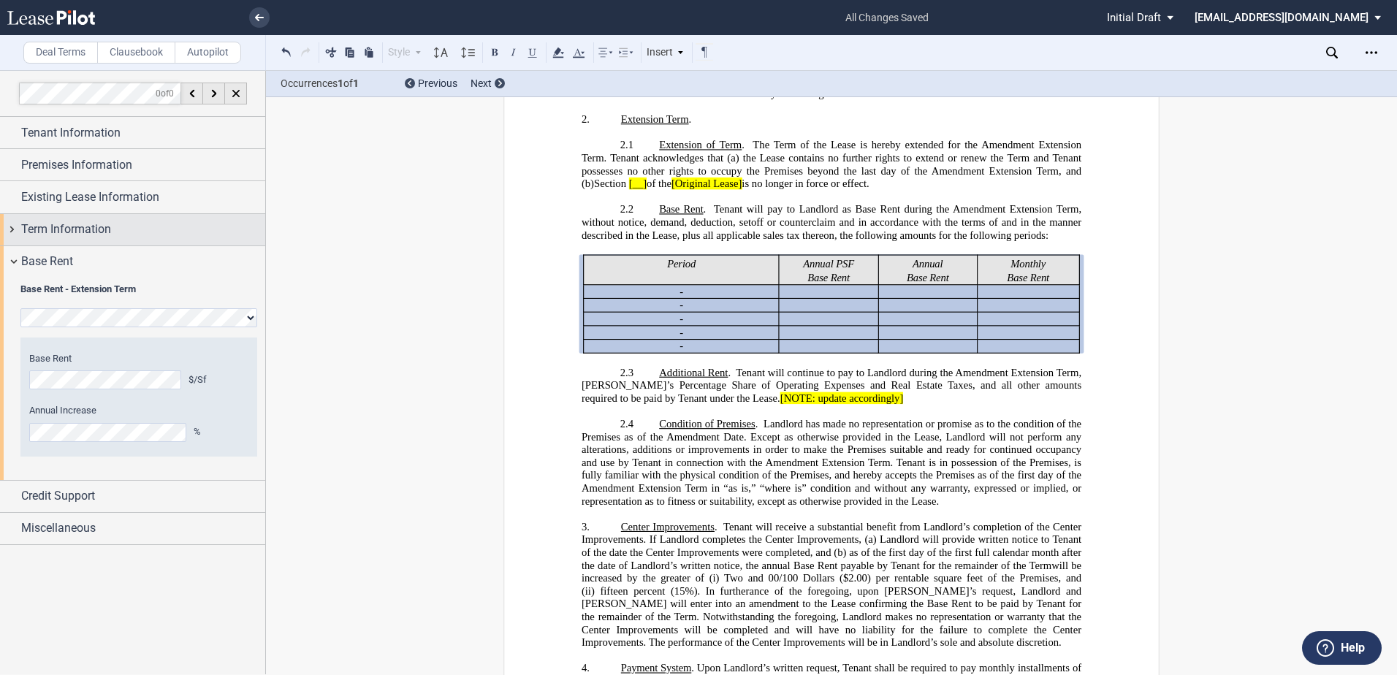
click at [45, 217] on div "Term Information" at bounding box center [132, 229] width 265 height 31
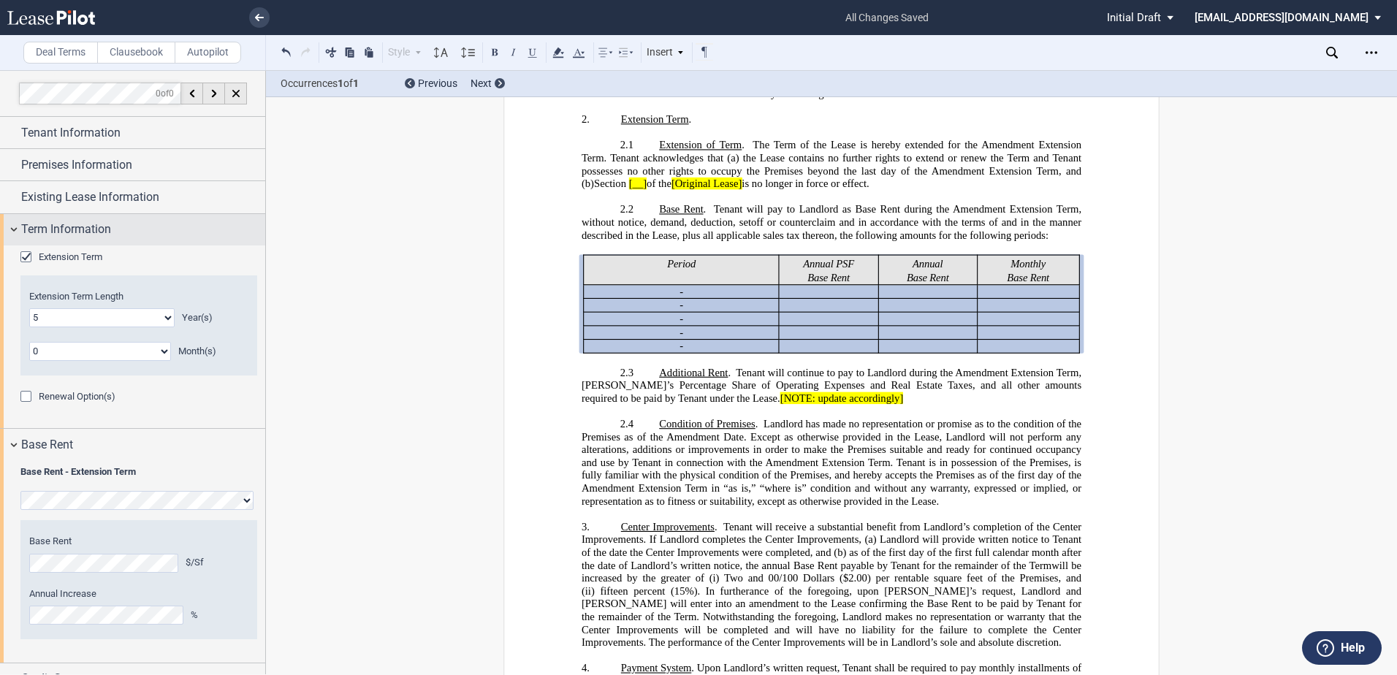
click at [42, 223] on span "Term Information" at bounding box center [66, 230] width 90 height 18
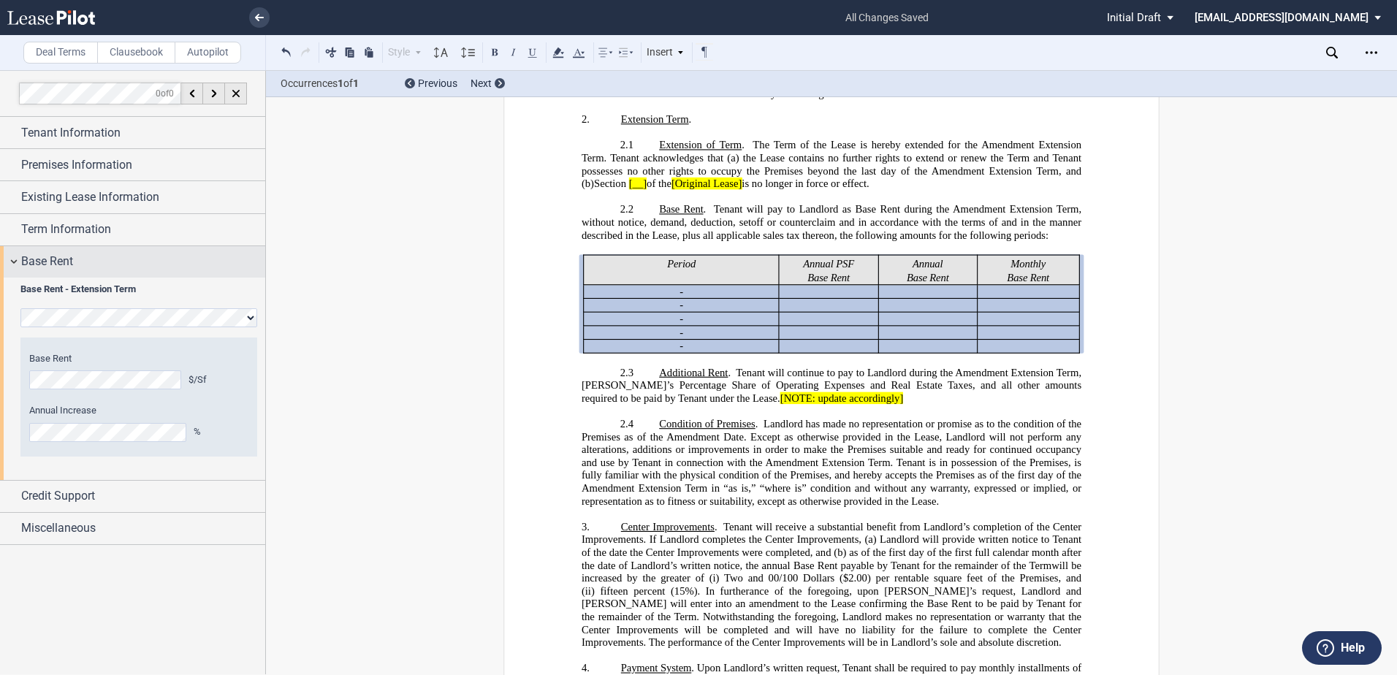
click at [27, 264] on span "Base Rent" at bounding box center [47, 262] width 52 height 18
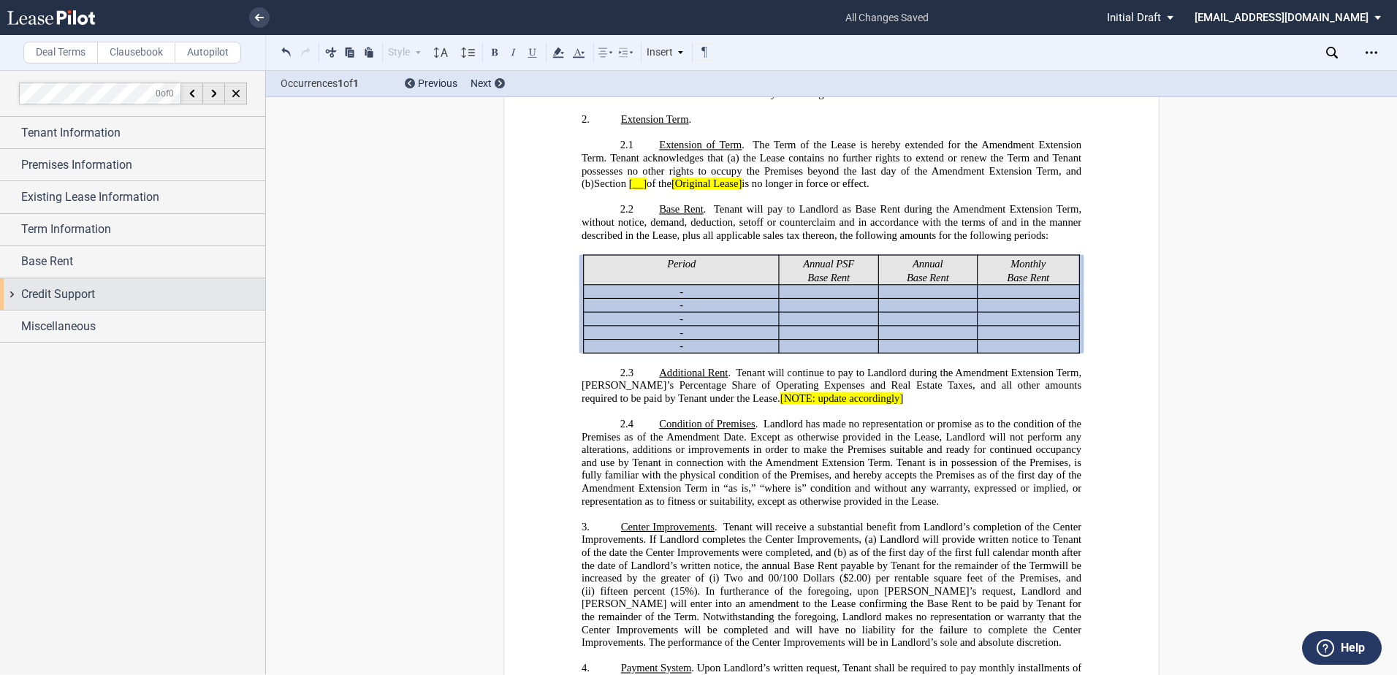
click at [65, 303] on span "Credit Support" at bounding box center [58, 295] width 74 height 18
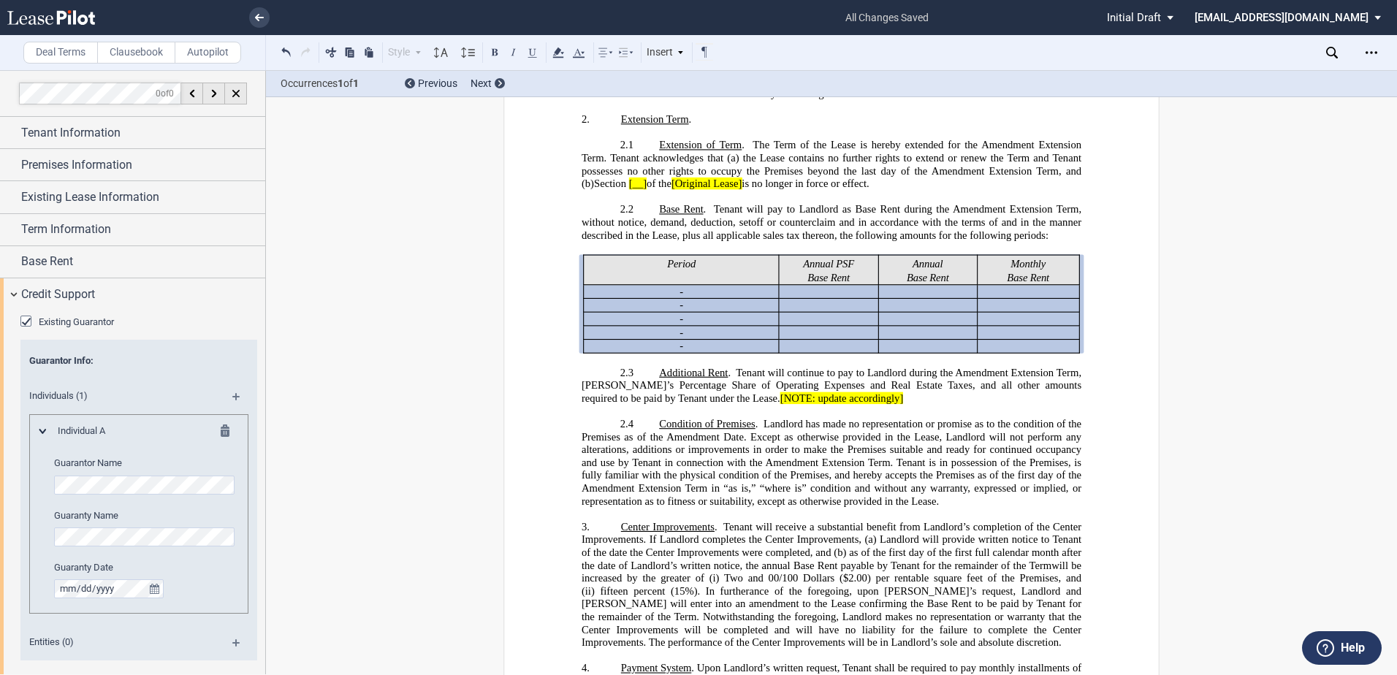
click at [225, 397] on div "Individuals (1)" at bounding box center [138, 398] width 237 height 32
click at [232, 397] on md-icon at bounding box center [242, 402] width 20 height 18
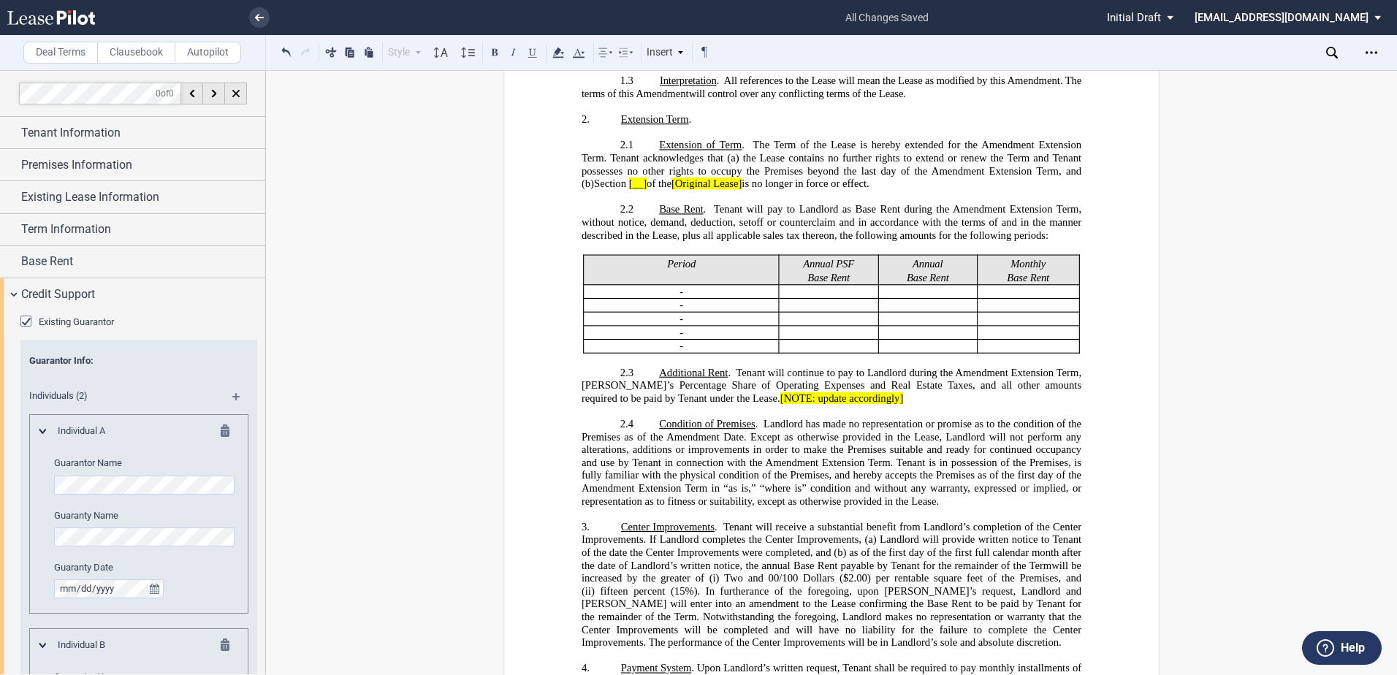
click at [232, 397] on md-icon at bounding box center [242, 402] width 20 height 18
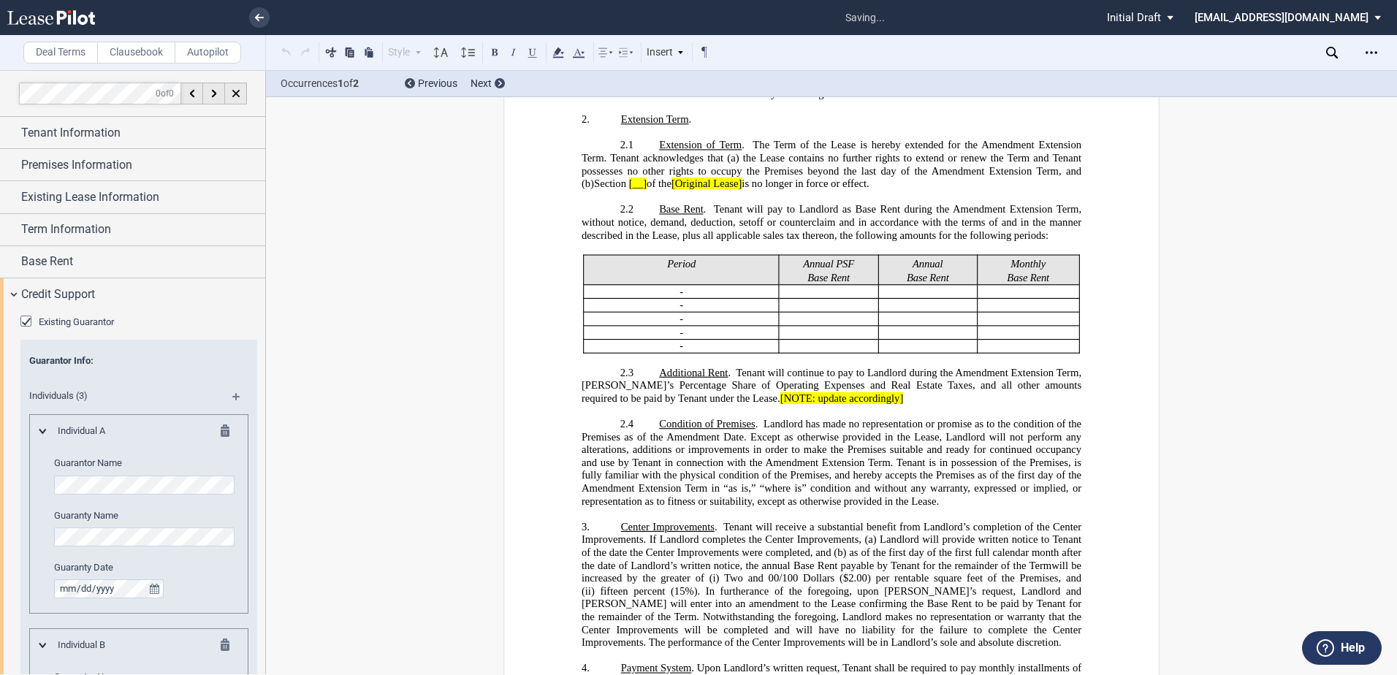
click at [232, 397] on md-icon at bounding box center [242, 402] width 20 height 18
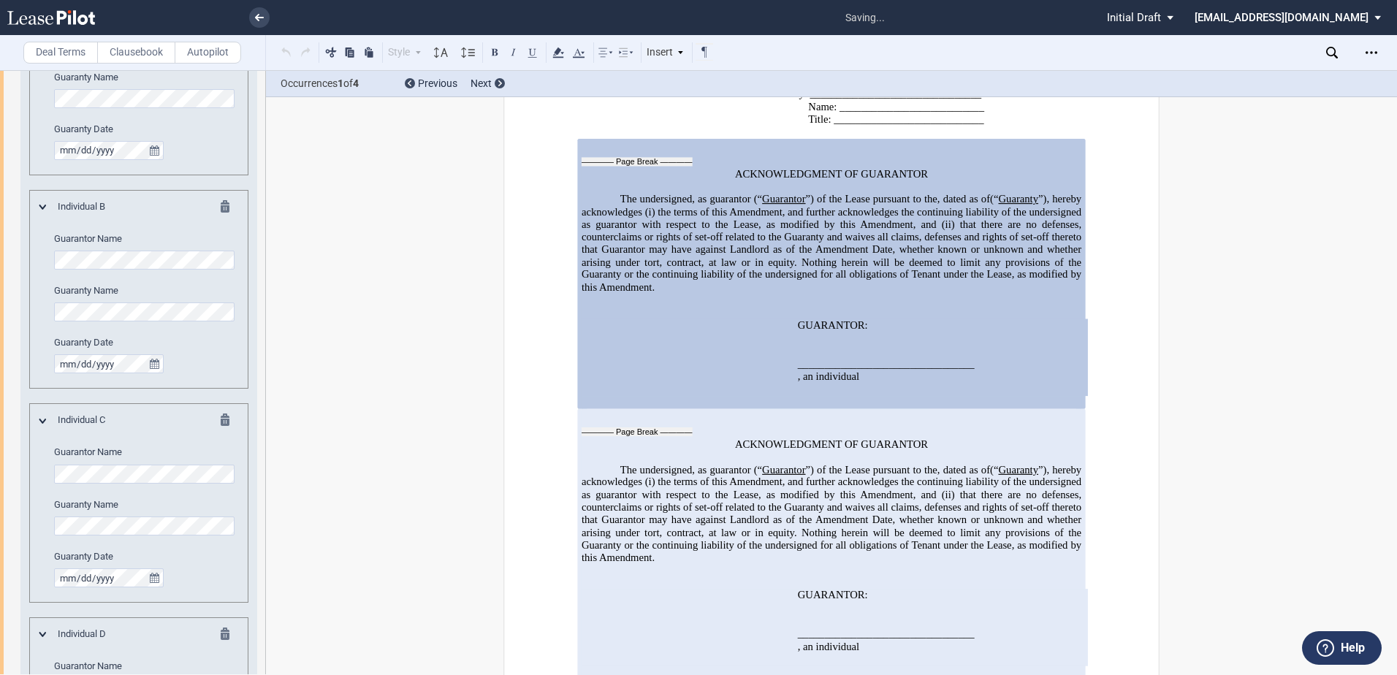
scroll to position [684, 0]
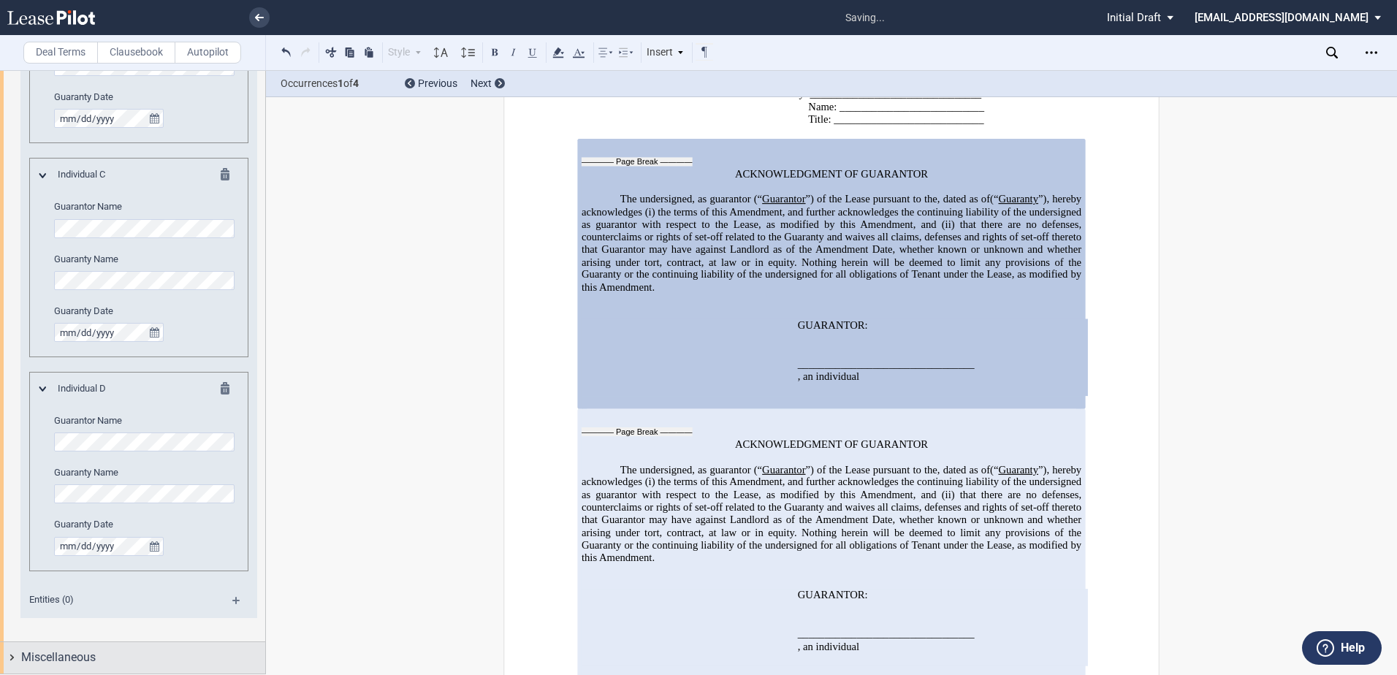
click at [51, 662] on span "Miscellaneous" at bounding box center [58, 658] width 75 height 18
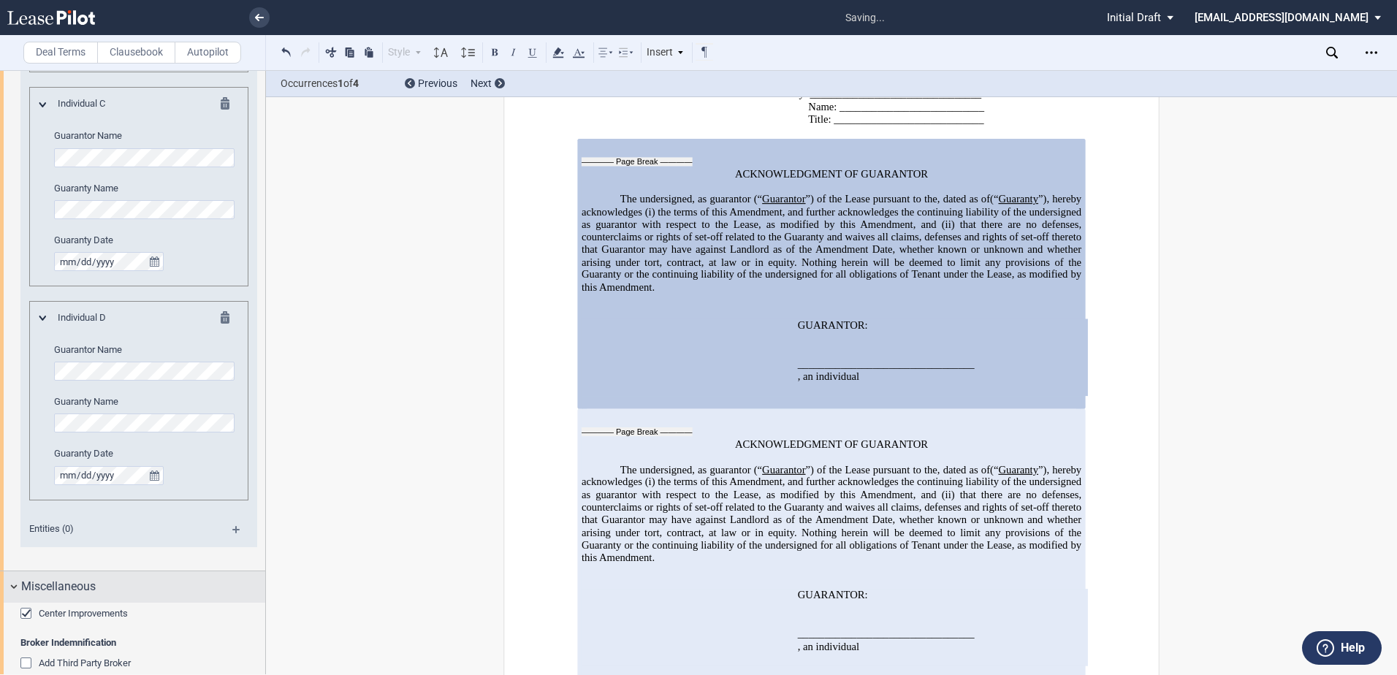
scroll to position [830, 0]
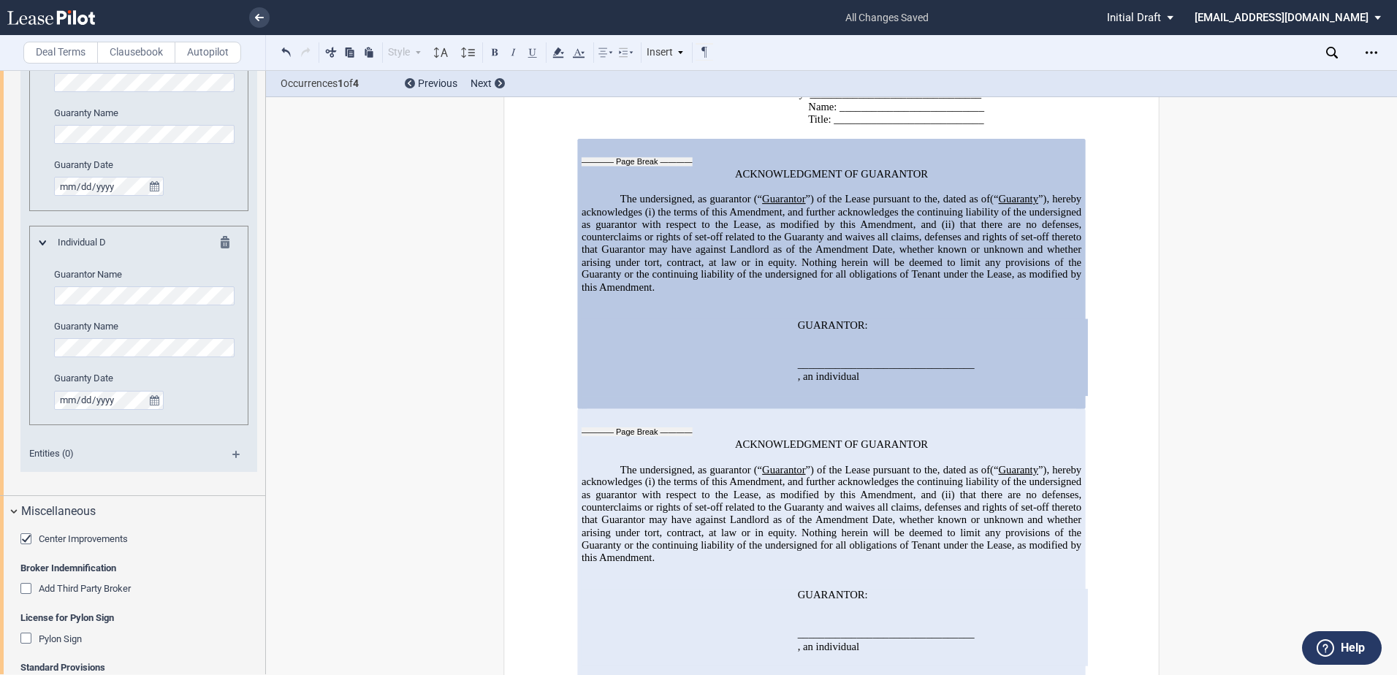
click at [26, 537] on div "Center Improvements" at bounding box center [27, 540] width 15 height 15
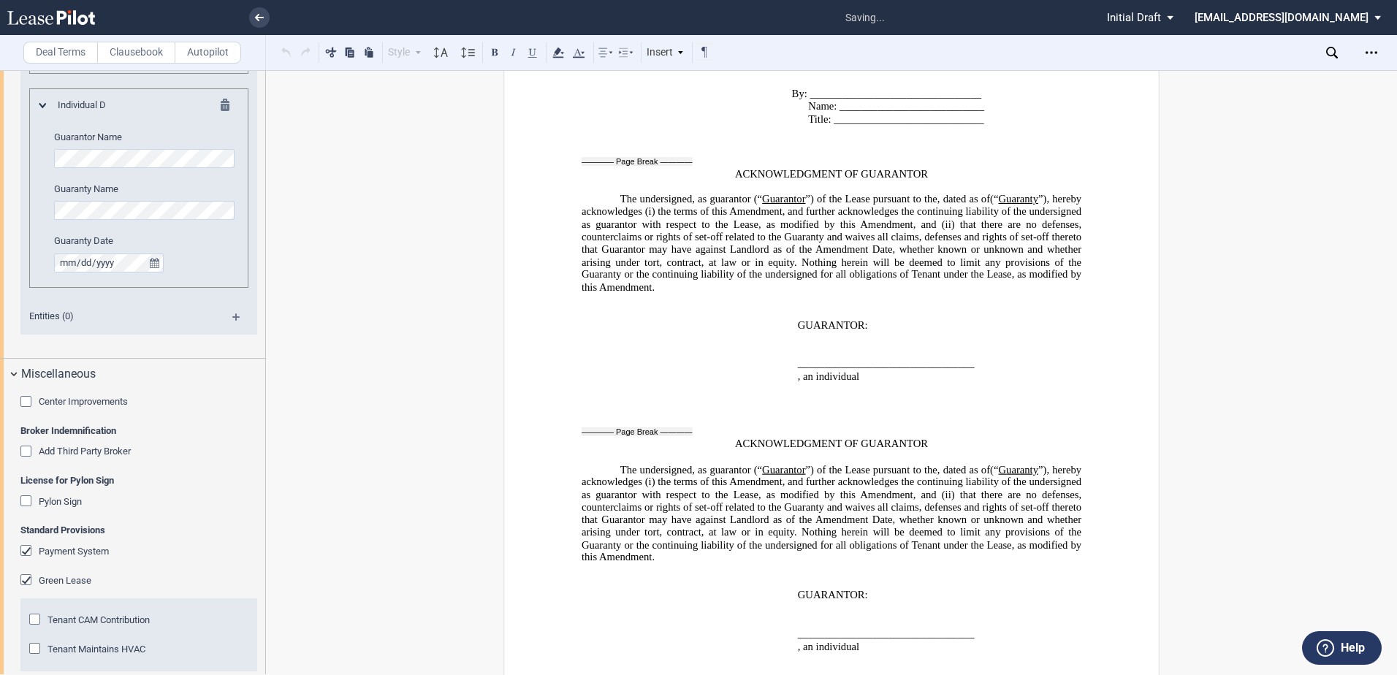
scroll to position [976, 0]
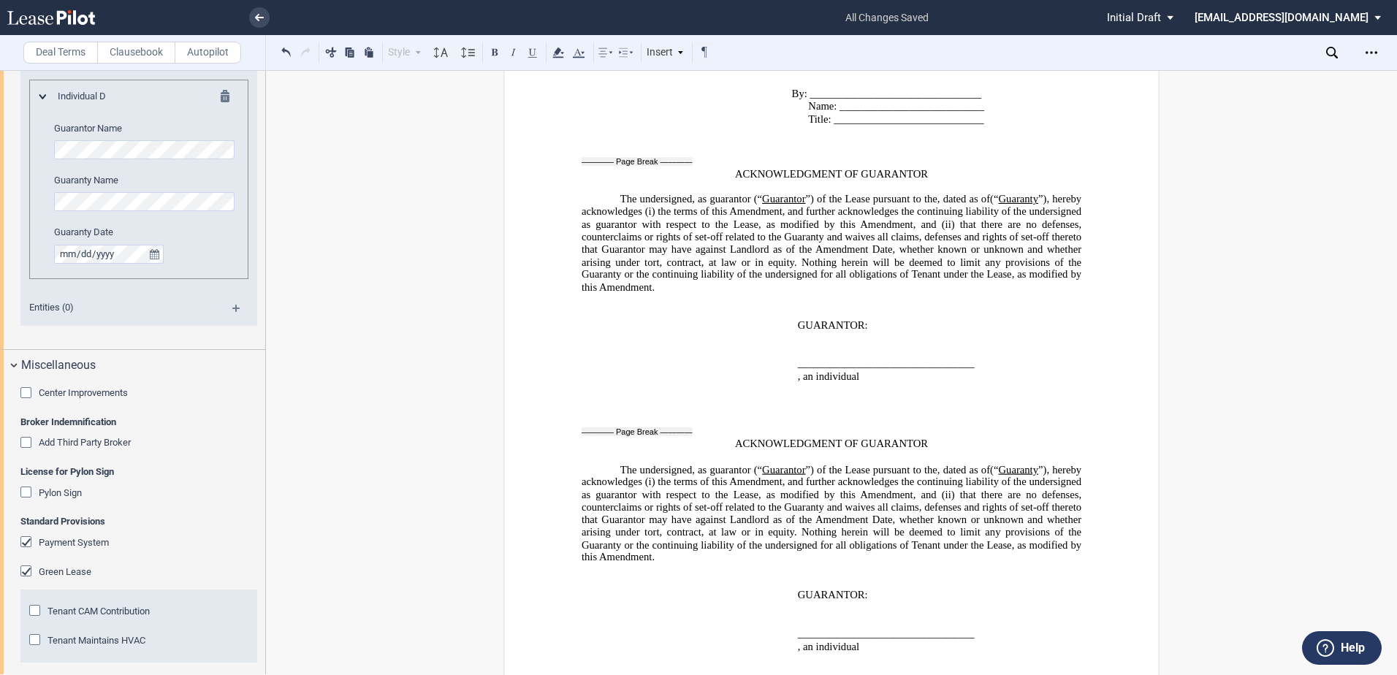
click at [39, 639] on div "Tenant Maintains HVAC" at bounding box center [36, 641] width 15 height 15
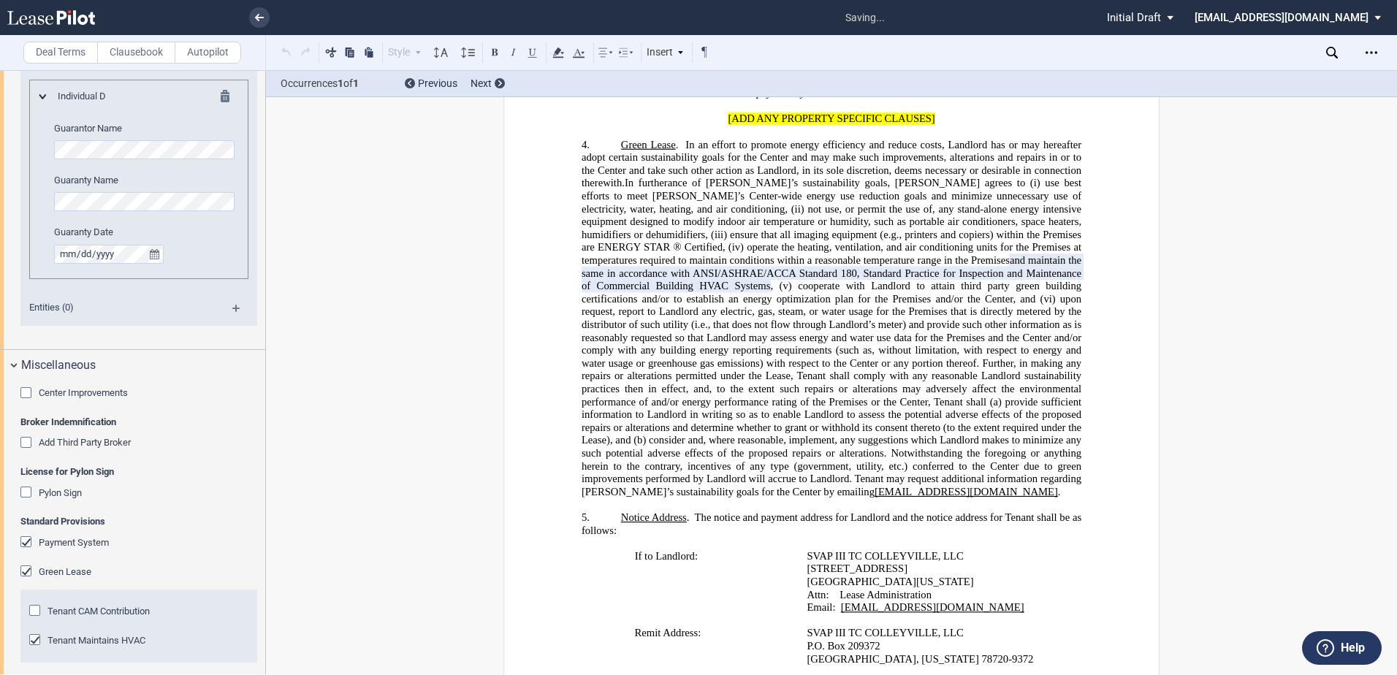
scroll to position [1361, 0]
click at [34, 611] on div "Tenant CAM Contribution" at bounding box center [36, 612] width 15 height 15
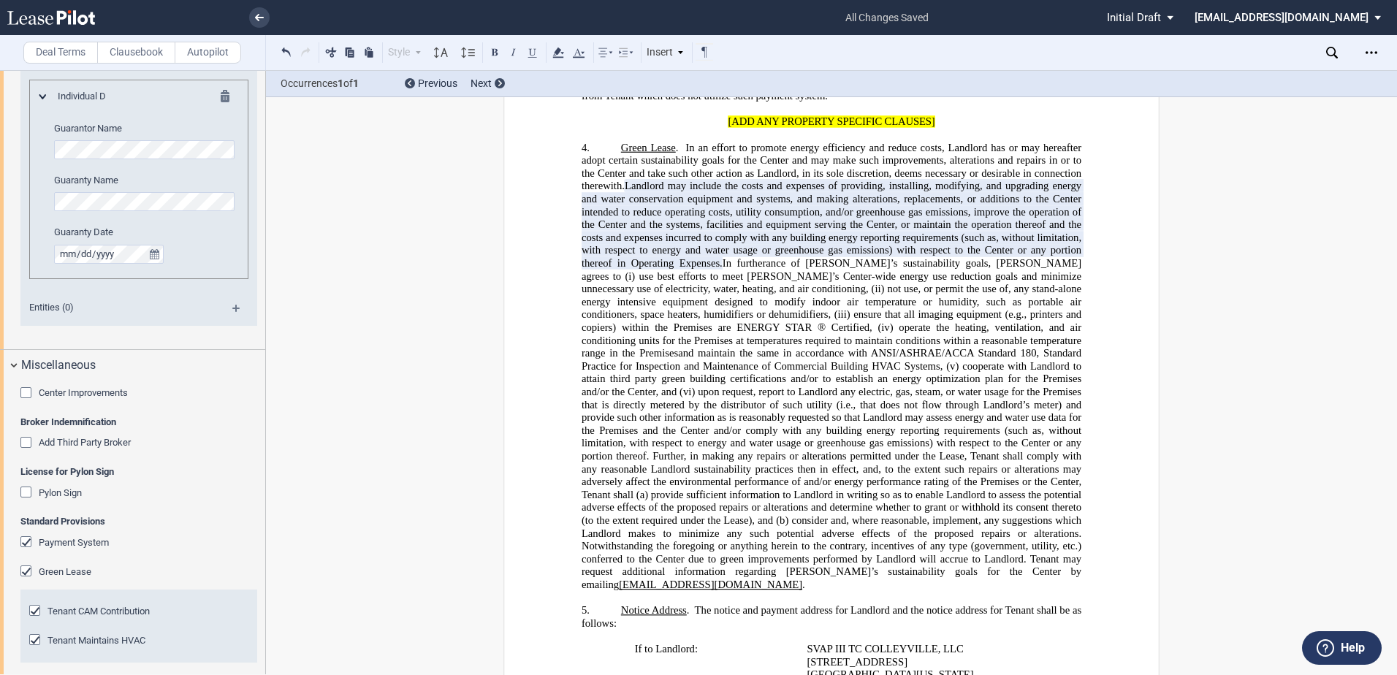
click at [30, 608] on div "Tenant CAM Contribution" at bounding box center [36, 612] width 15 height 15
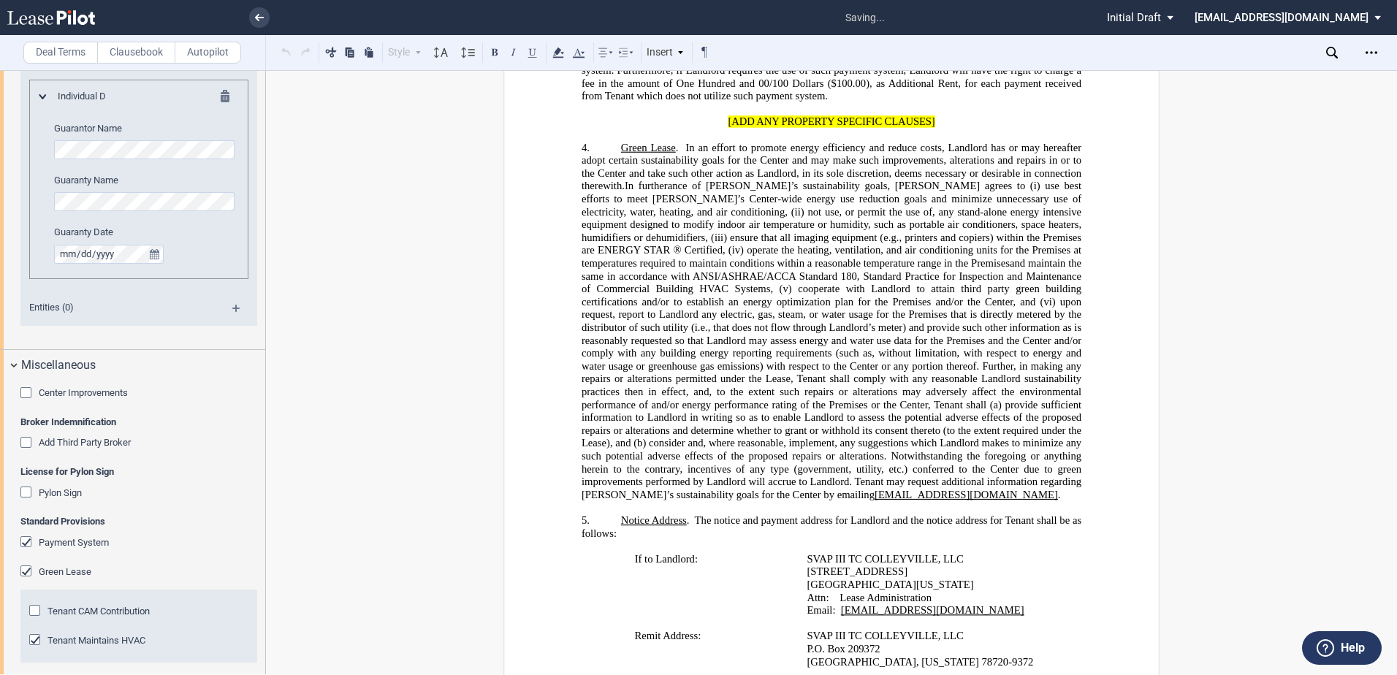
scroll to position [1024, 0]
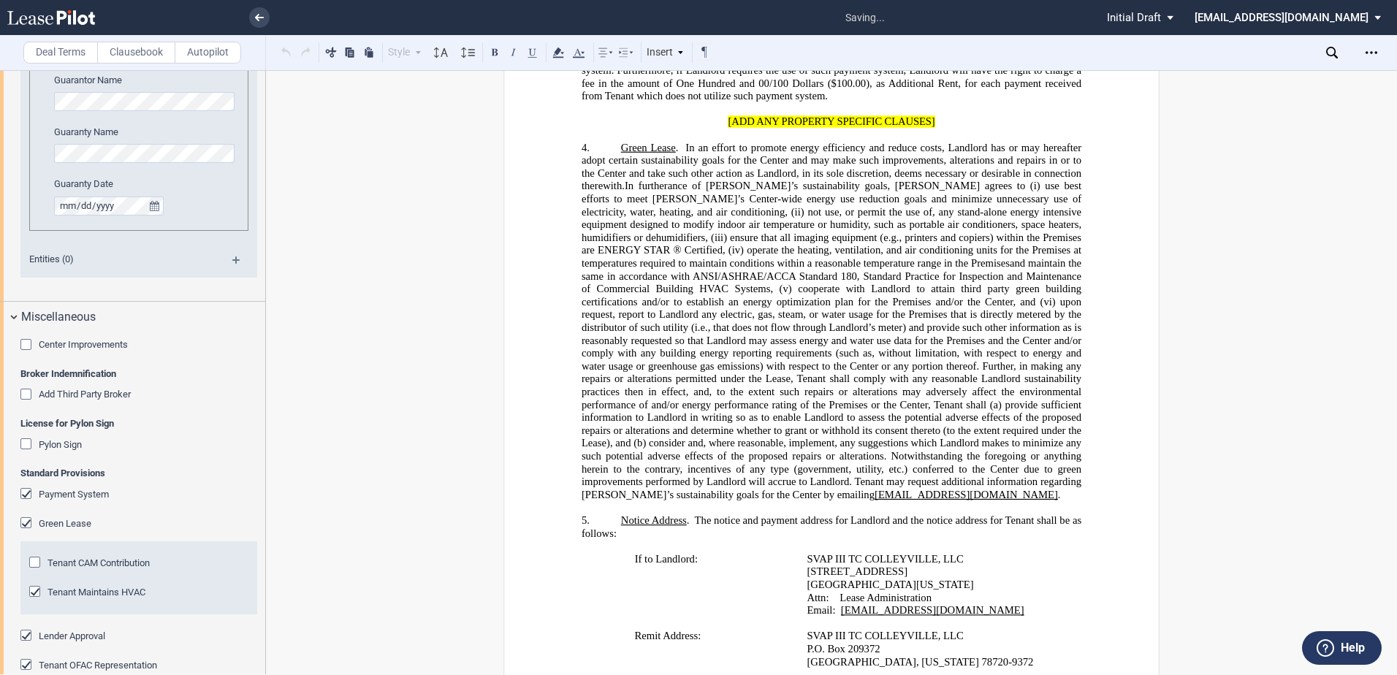
click at [26, 631] on div "Lender Approval" at bounding box center [27, 637] width 15 height 15
click at [85, 315] on span "Miscellaneous" at bounding box center [58, 317] width 75 height 18
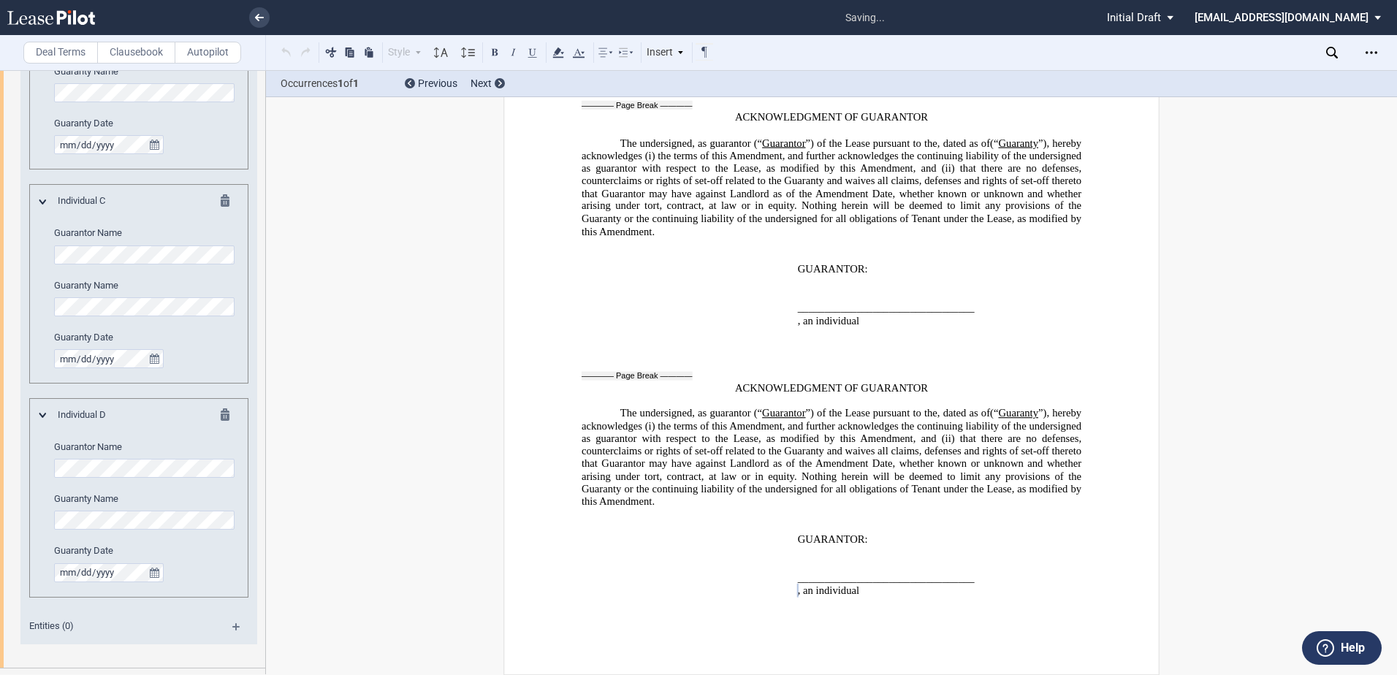
scroll to position [3937, 0]
click at [115, 53] on label "Clausebook" at bounding box center [136, 53] width 78 height 22
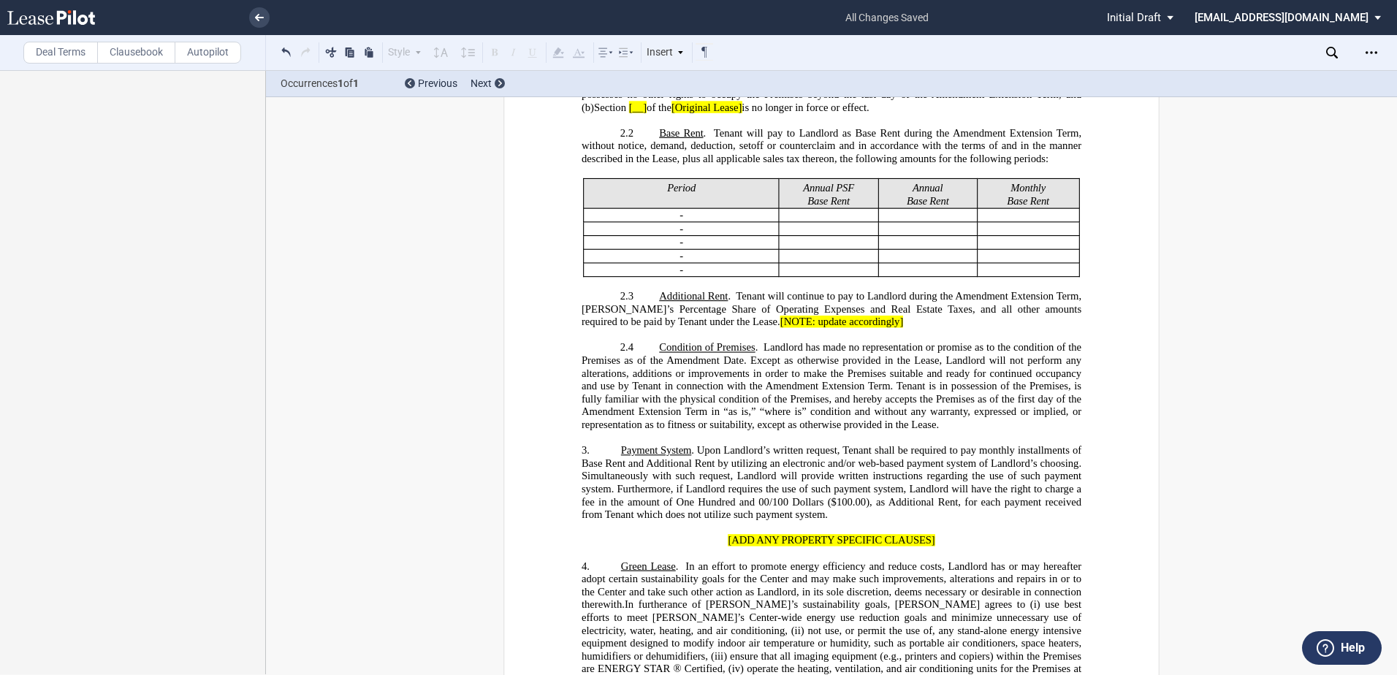
scroll to position [1014, 0]
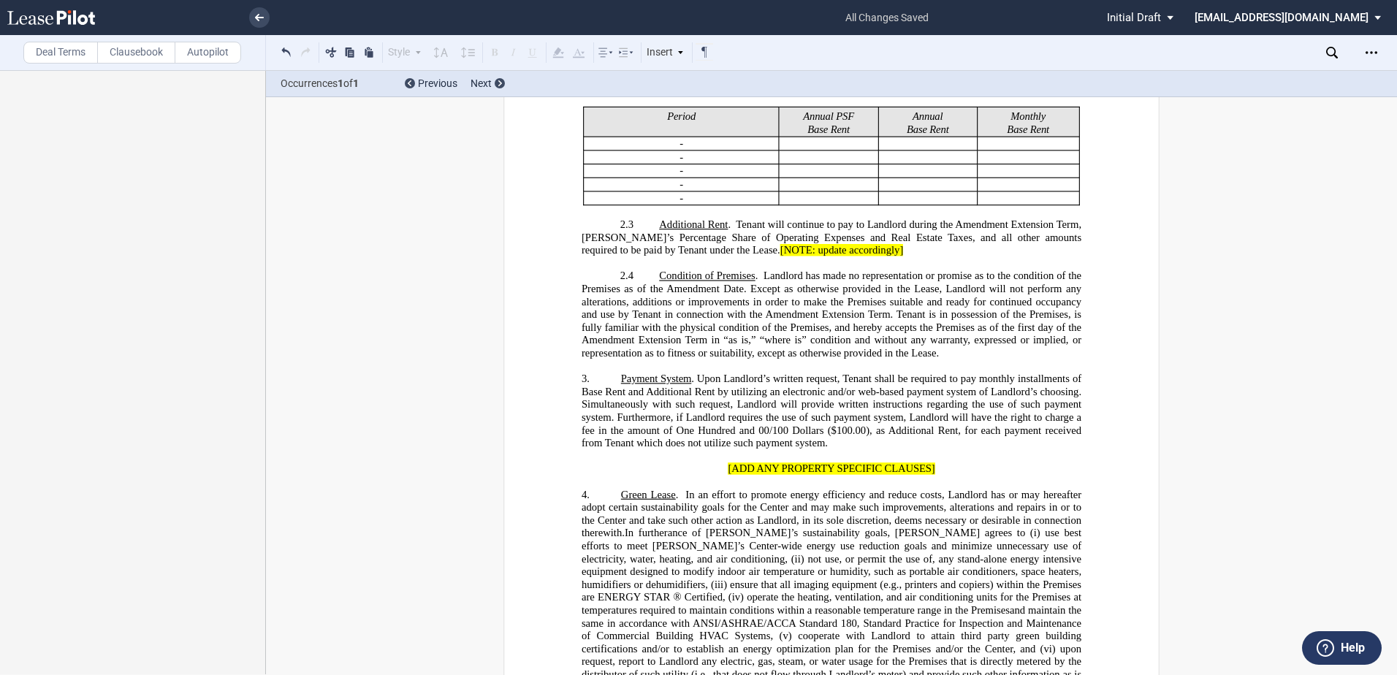
click at [612, 547] on p "4. Green Lease . In an effort to promote energy efficiency and reduce costs, La…" at bounding box center [832, 669] width 500 height 360
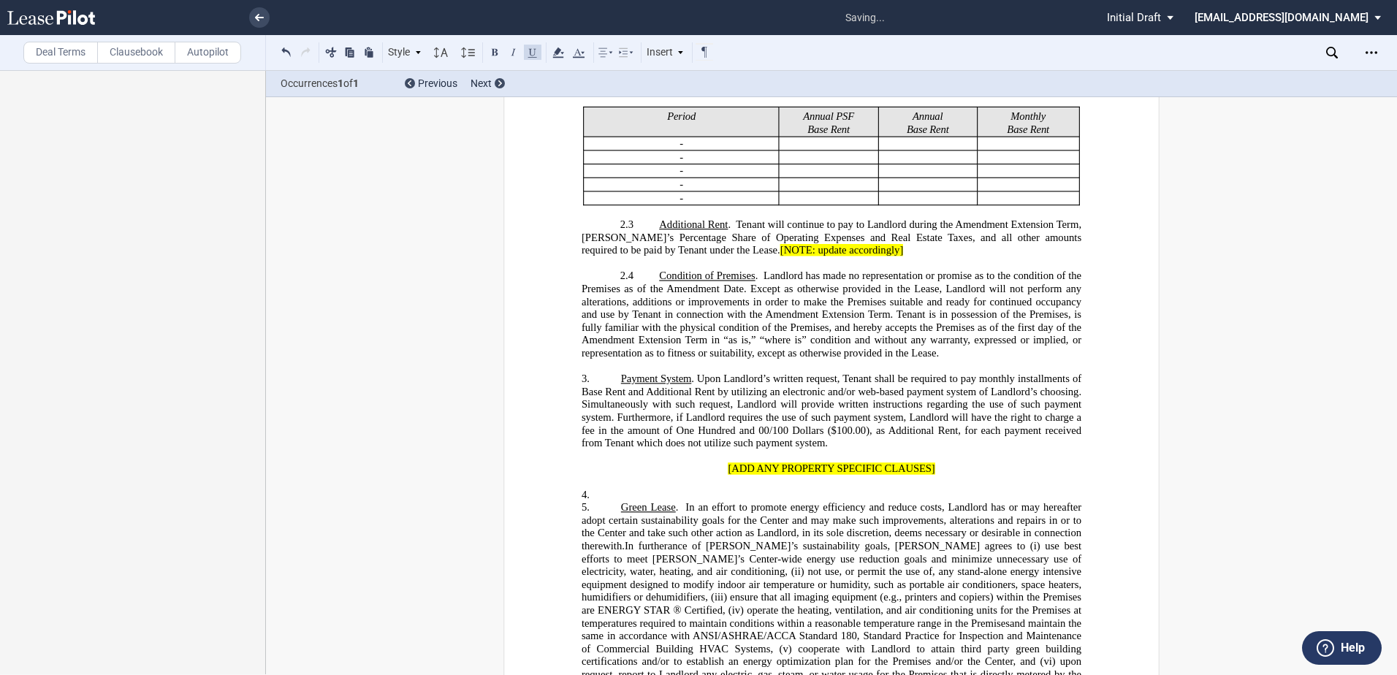
click at [622, 489] on p "﻿" at bounding box center [832, 482] width 500 height 13
click at [650, 502] on p "4. ﻿" at bounding box center [832, 495] width 500 height 13
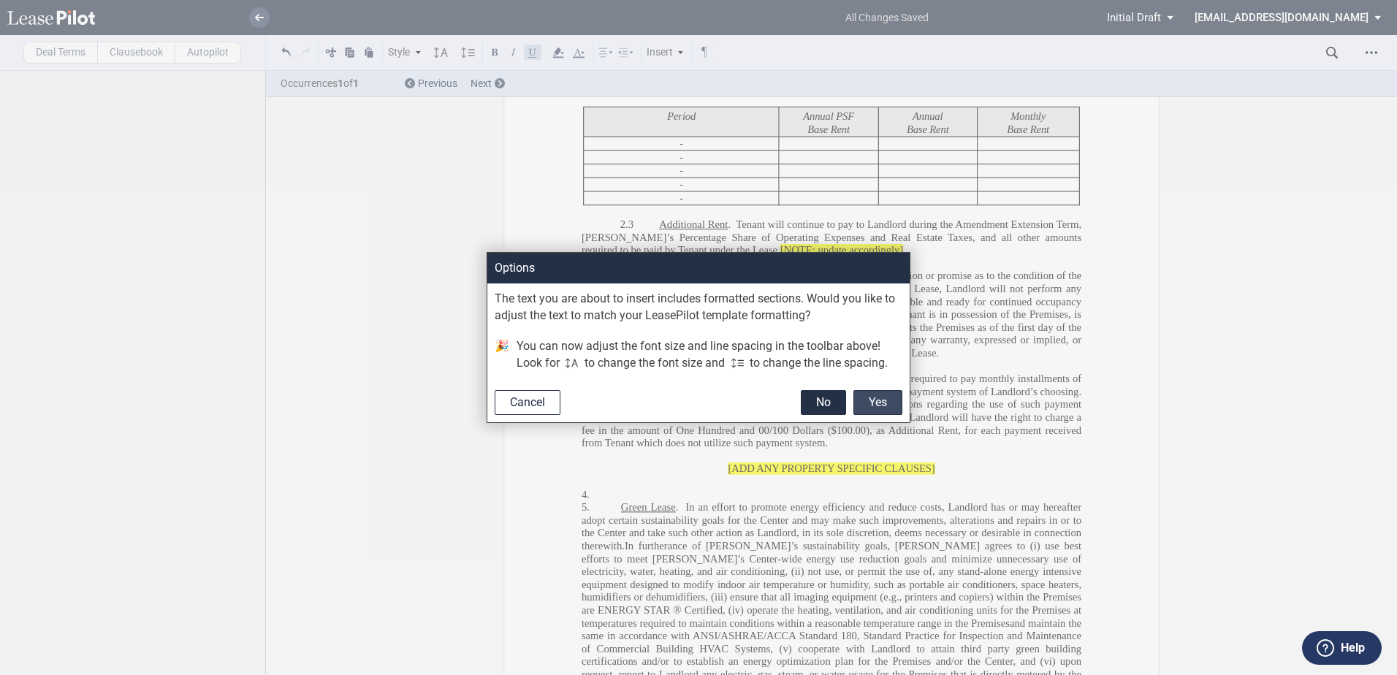
click at [878, 402] on button "Yes" at bounding box center [877, 402] width 49 height 25
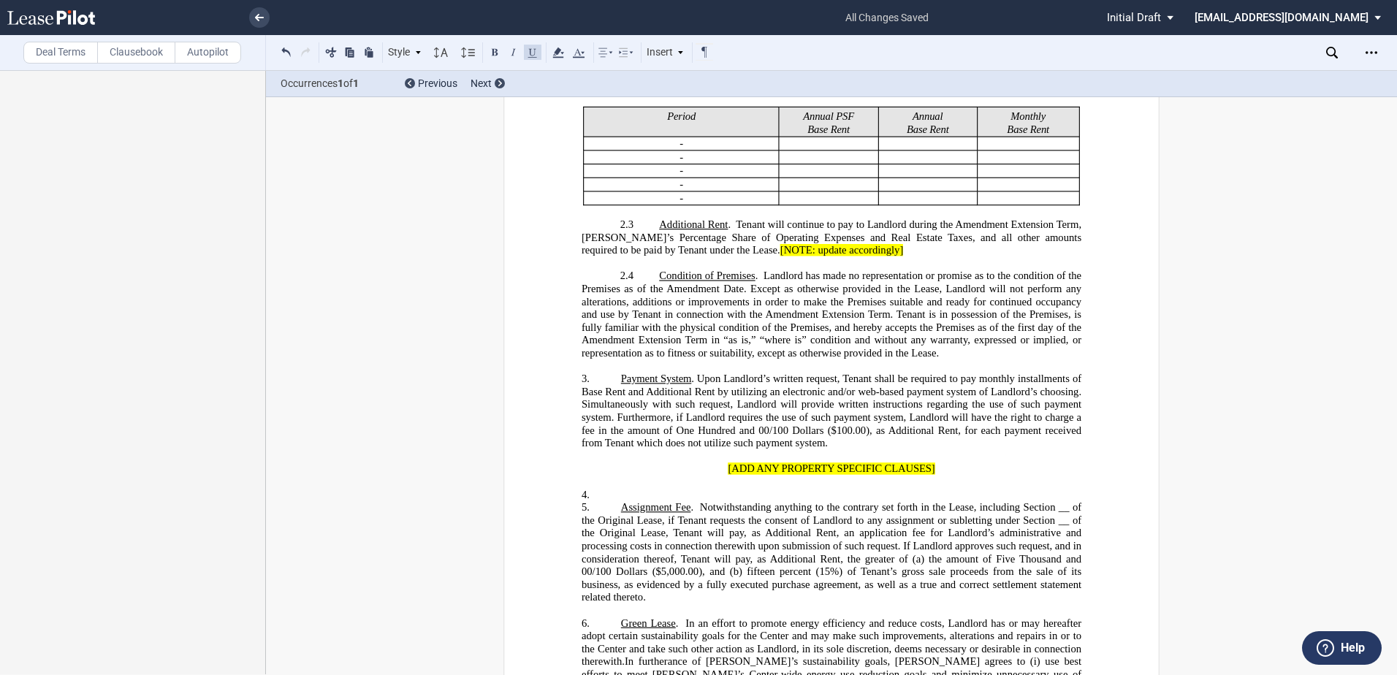
click at [265, 370] on div at bounding box center [133, 372] width 266 height 604
click at [622, 502] on p "4. ﻿" at bounding box center [832, 495] width 500 height 13
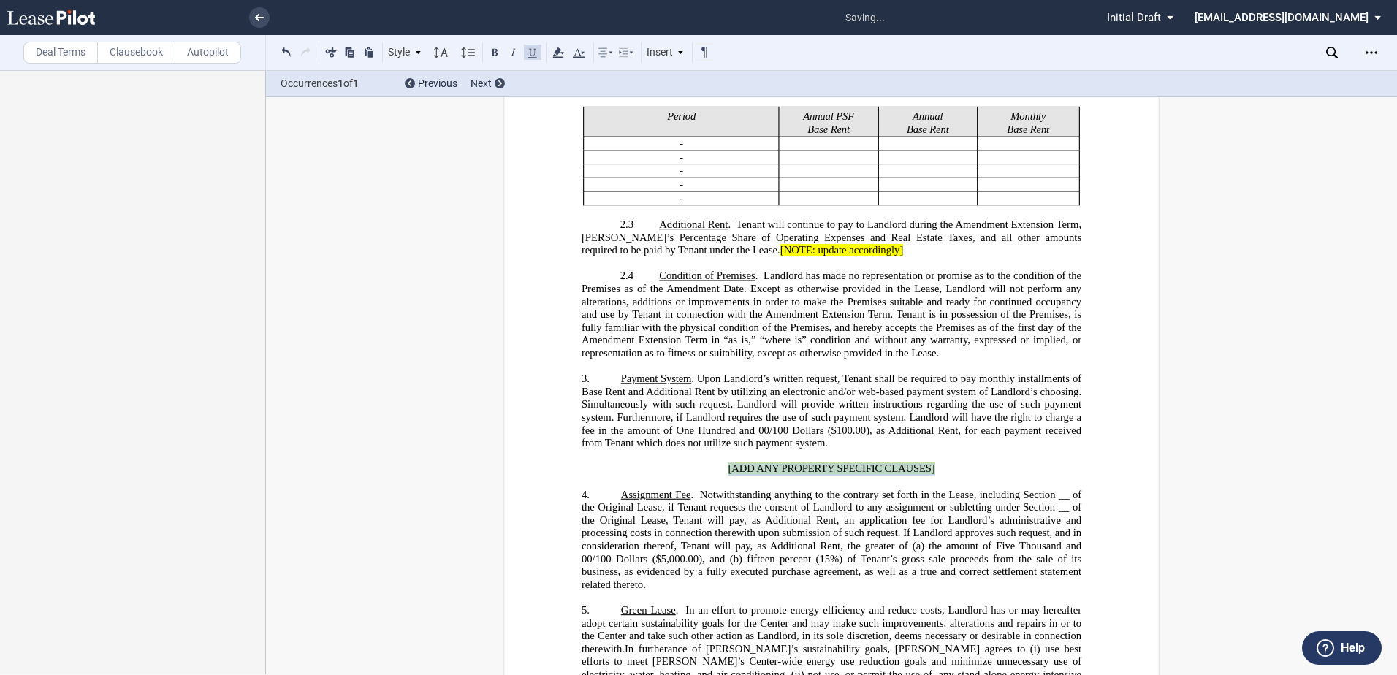
drag, startPoint x: 685, startPoint y: 520, endPoint x: 1032, endPoint y: 520, distance: 346.4
click at [1032, 476] on p "[ADD ANY PROPERTY SPECIFIC CLAUSES]" at bounding box center [832, 469] width 500 height 13
click at [675, 463] on p "﻿" at bounding box center [832, 456] width 500 height 13
drag, startPoint x: 704, startPoint y: 521, endPoint x: 955, endPoint y: 526, distance: 250.7
click at [955, 476] on p "[ADD ANY PROPERTY SPECIFIC CLAUSES]" at bounding box center [832, 469] width 500 height 13
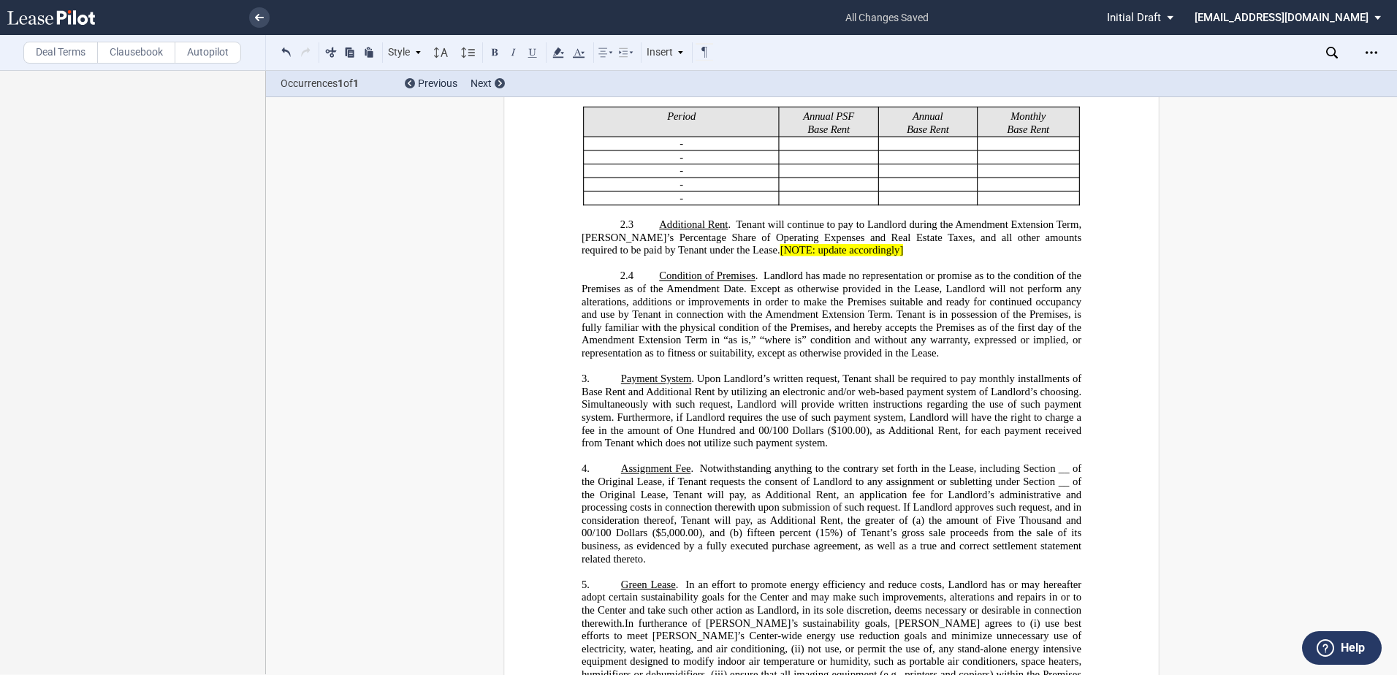
click at [621, 591] on span "Green Lease" at bounding box center [648, 585] width 55 height 12
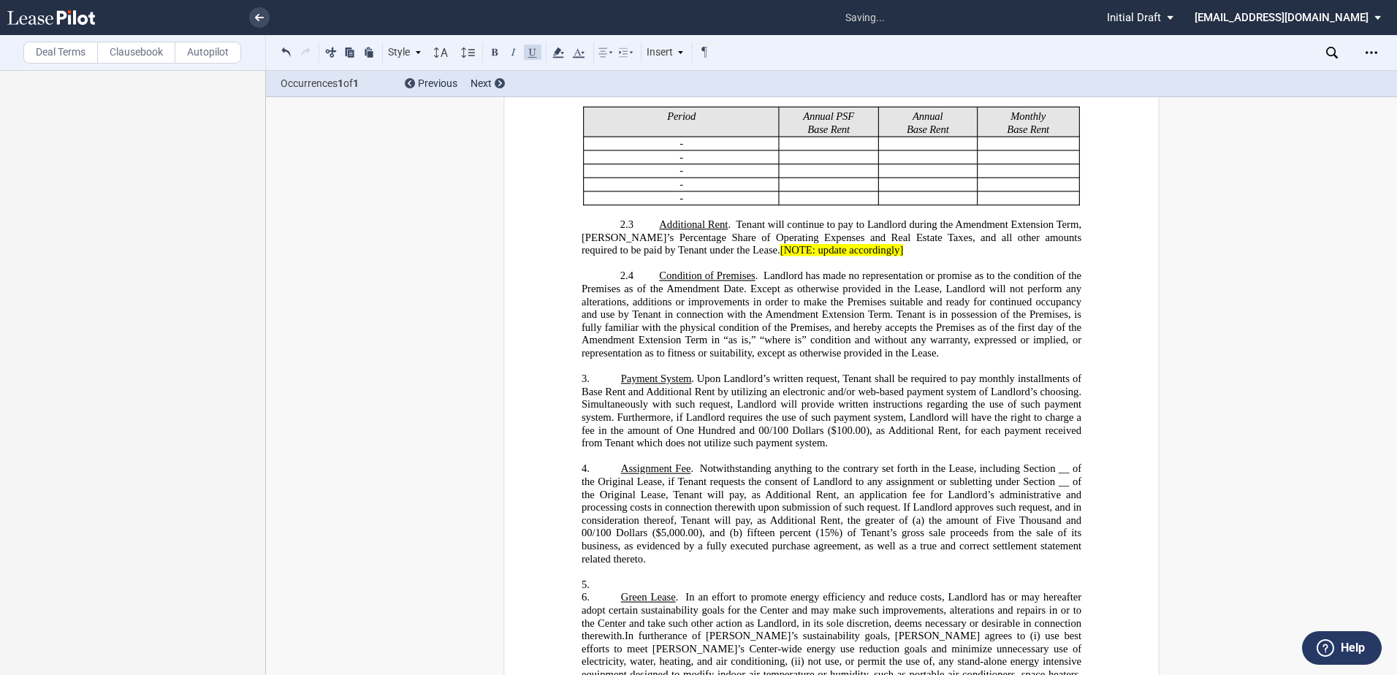
click at [634, 592] on p "5. ﻿" at bounding box center [832, 585] width 500 height 13
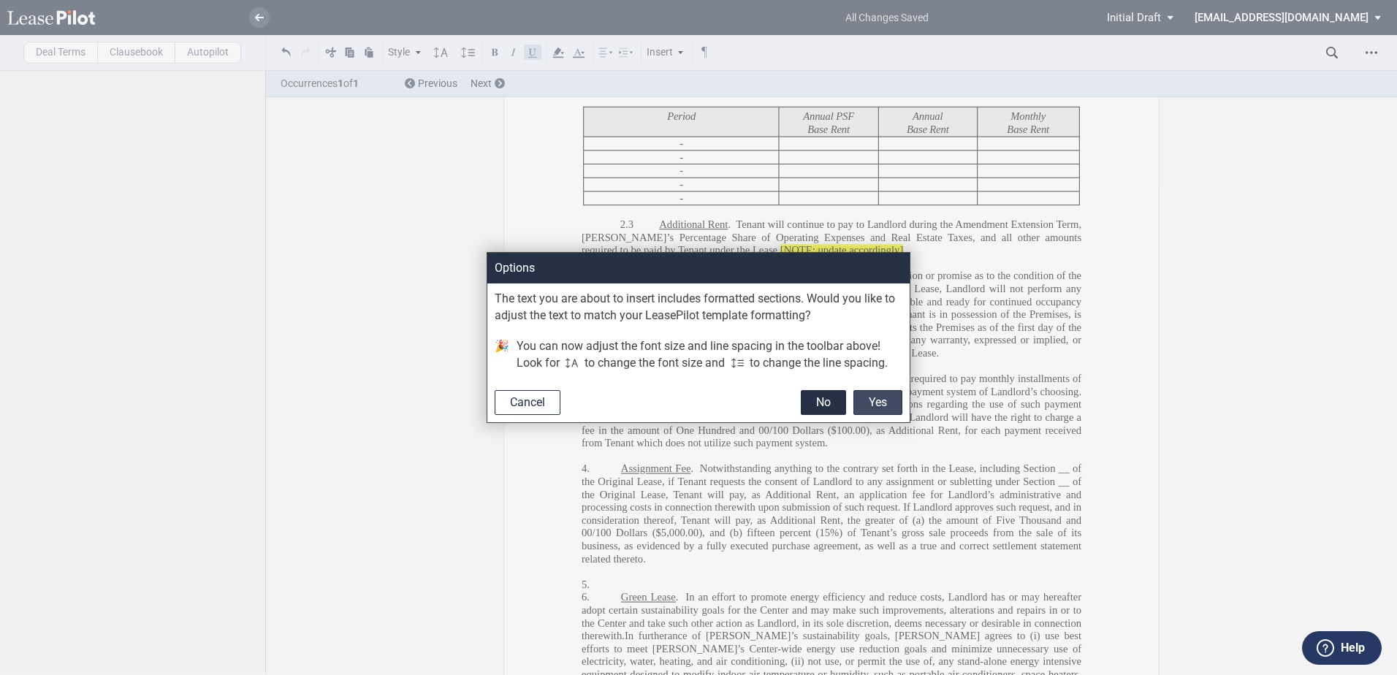
click at [889, 392] on button "Yes" at bounding box center [877, 402] width 49 height 25
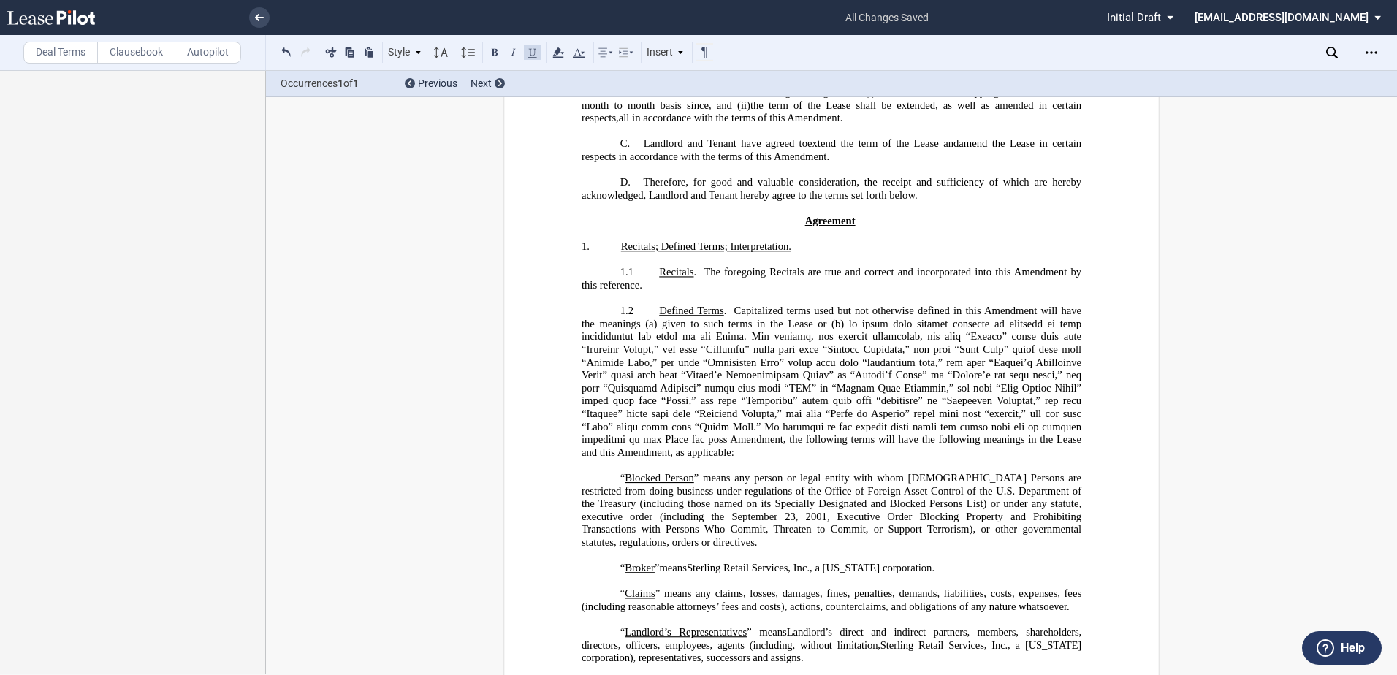
scroll to position [284, 0]
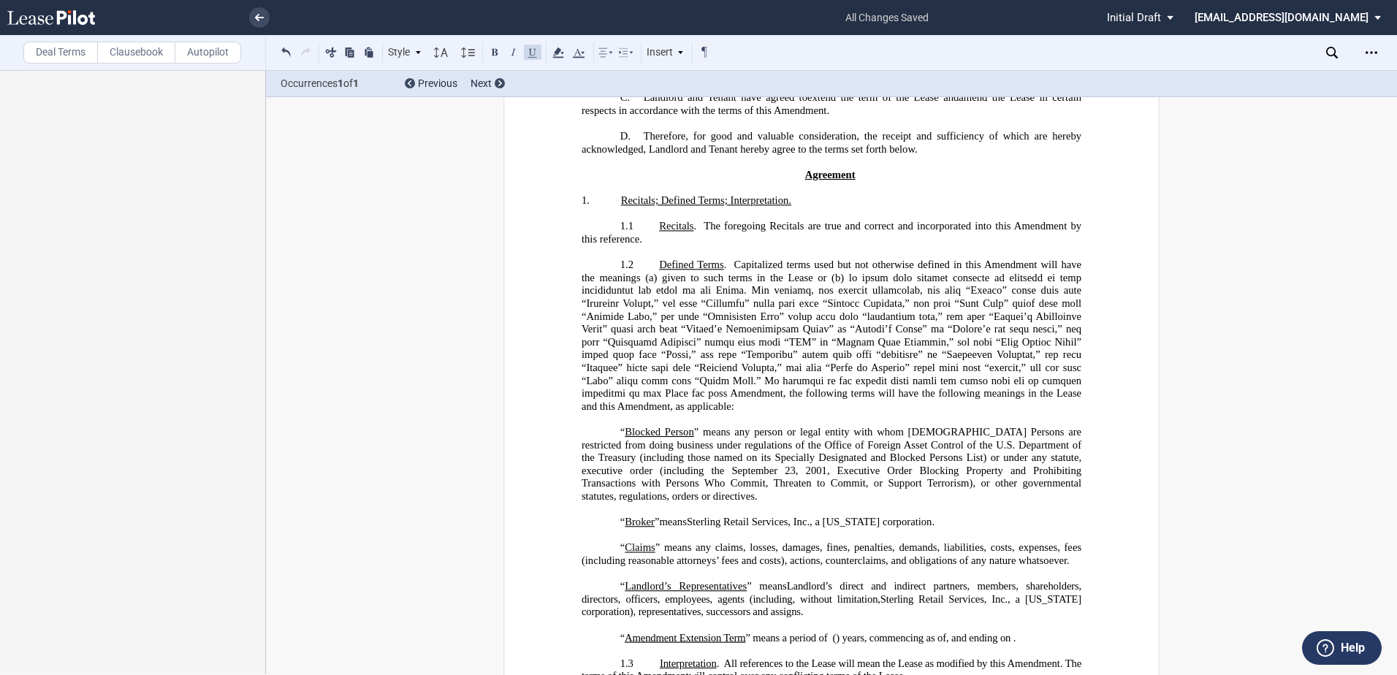
click at [604, 607] on p "“ Landlord’s Representatives ” means Landlord’s direct and indirect partners, m…" at bounding box center [832, 599] width 500 height 39
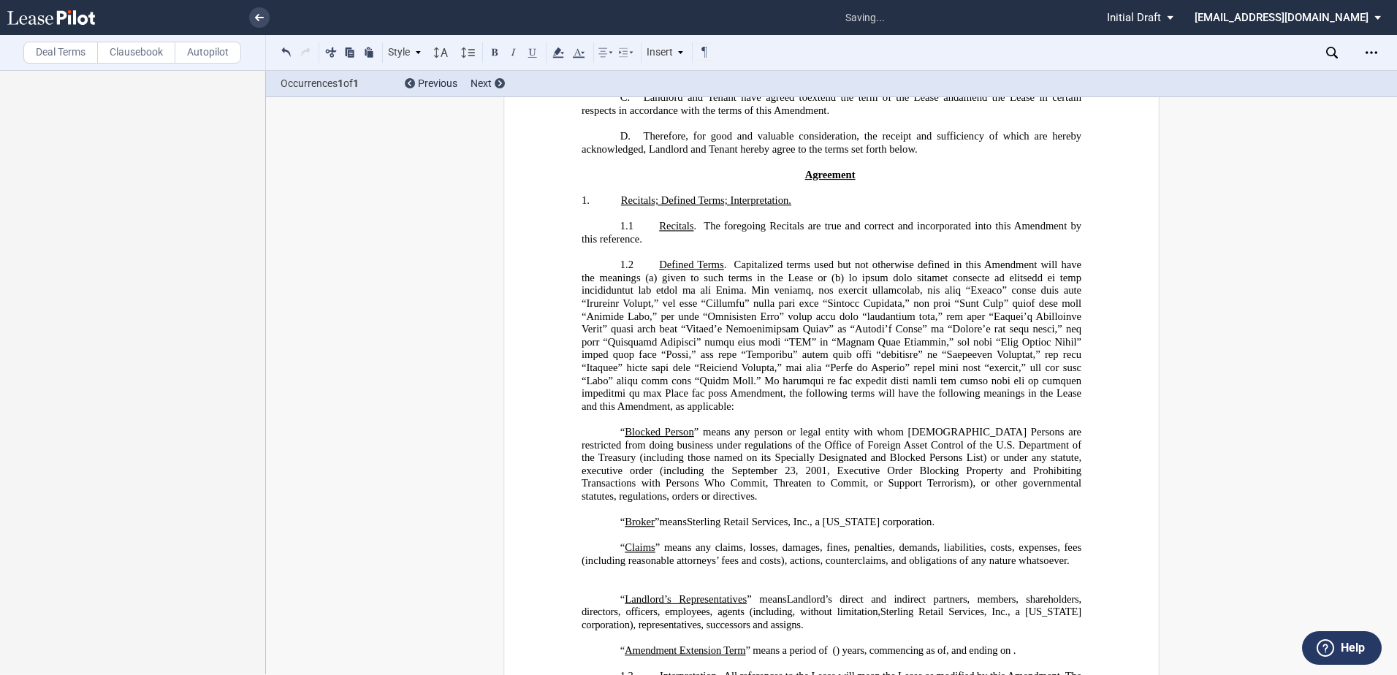
click at [624, 593] on p "﻿" at bounding box center [832, 586] width 500 height 13
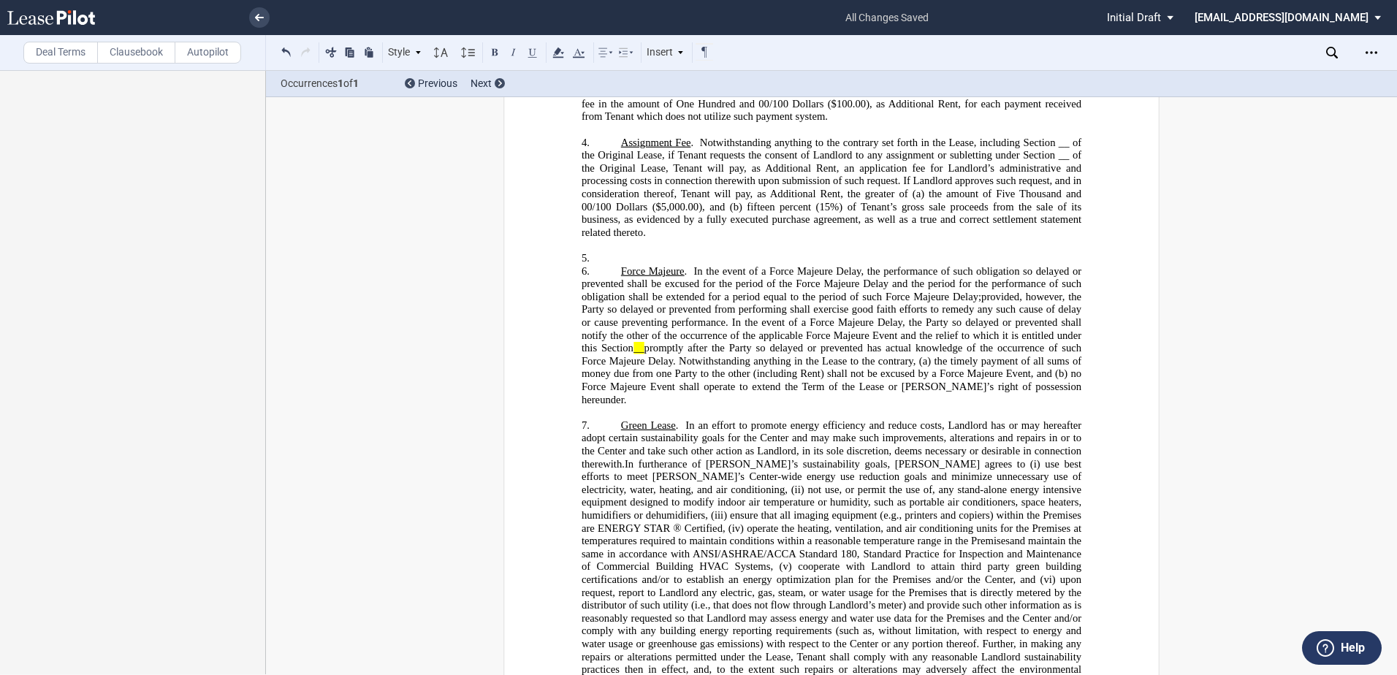
scroll to position [1745, 0]
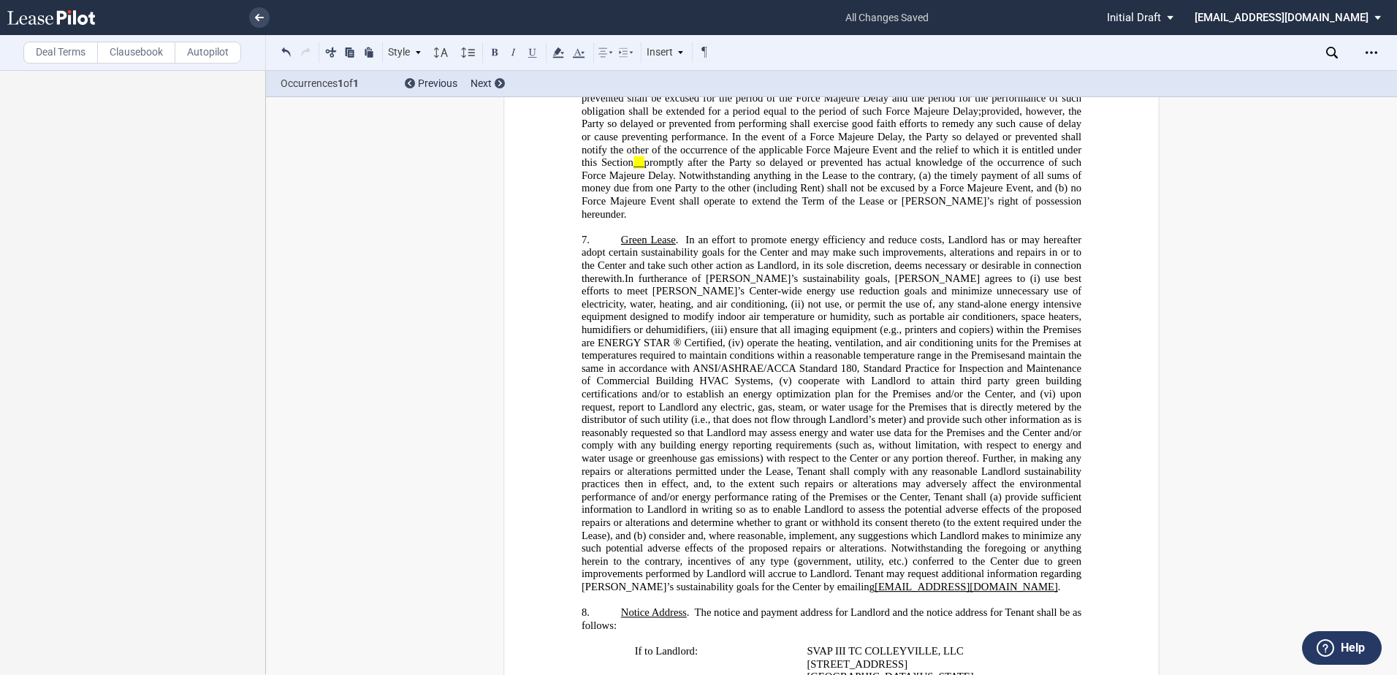
click at [635, 80] on p "5. ﻿" at bounding box center [832, 72] width 500 height 13
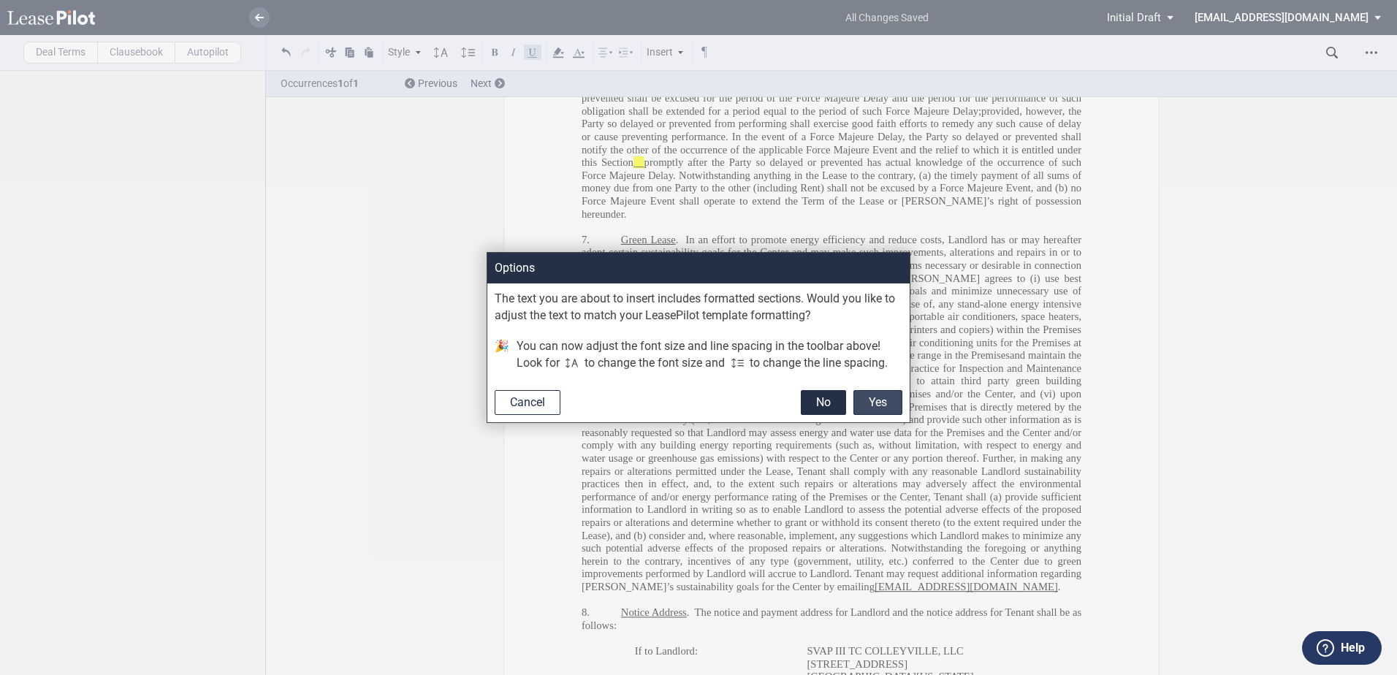
click at [875, 400] on button "Yes" at bounding box center [877, 402] width 49 height 25
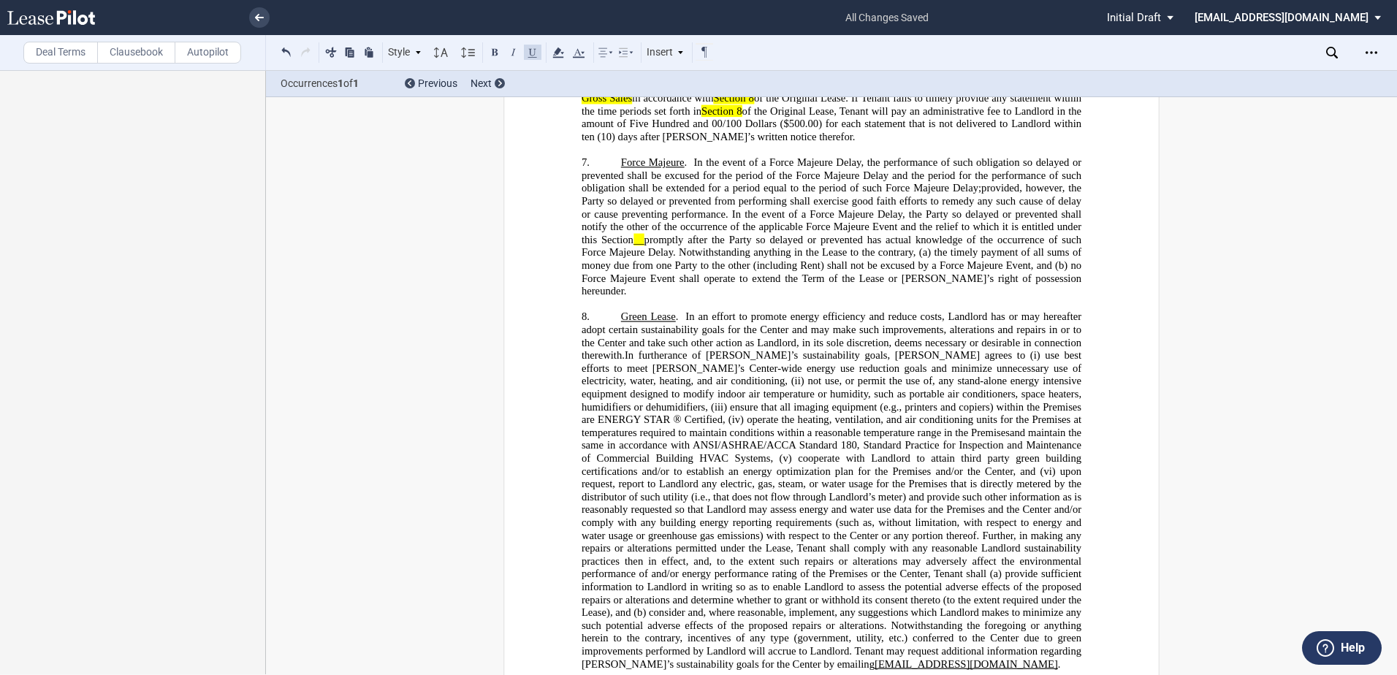
click at [417, 211] on div "﻿ ﻿ ﻿ ﻿ AMENDMENT TO LEASE AGREEMENT ﻿ THIS ﻿ ﻿ ﻿ ﻿ AMENDMENT TO LEASE AGREEMEN…" at bounding box center [831, 637] width 1131 height 4531
